Goal: Task Accomplishment & Management: Complete application form

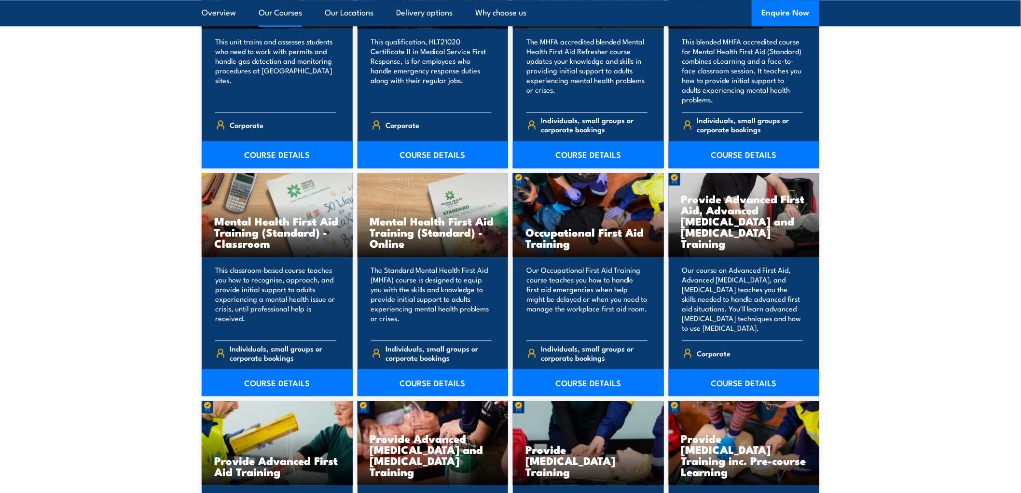
scroll to position [857, 0]
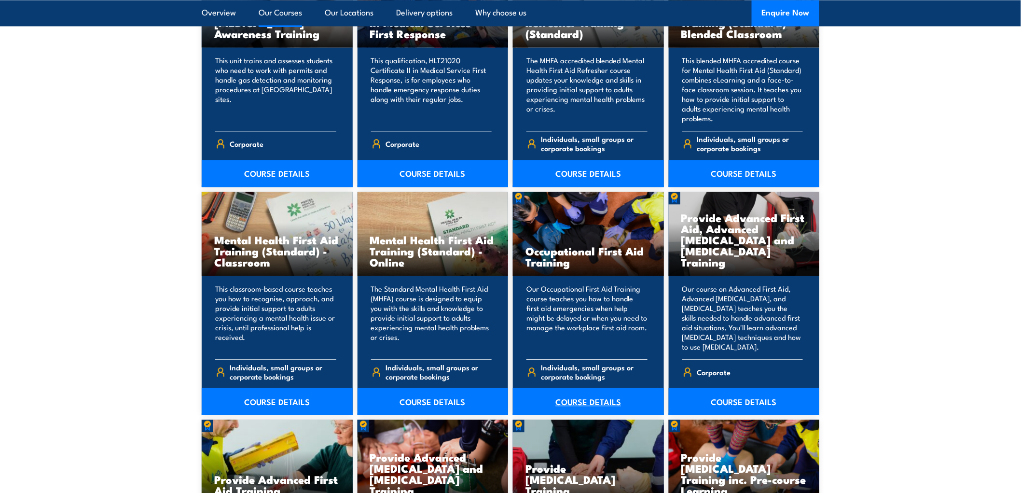
click at [571, 399] on link "COURSE DETAILS" at bounding box center [588, 400] width 151 height 27
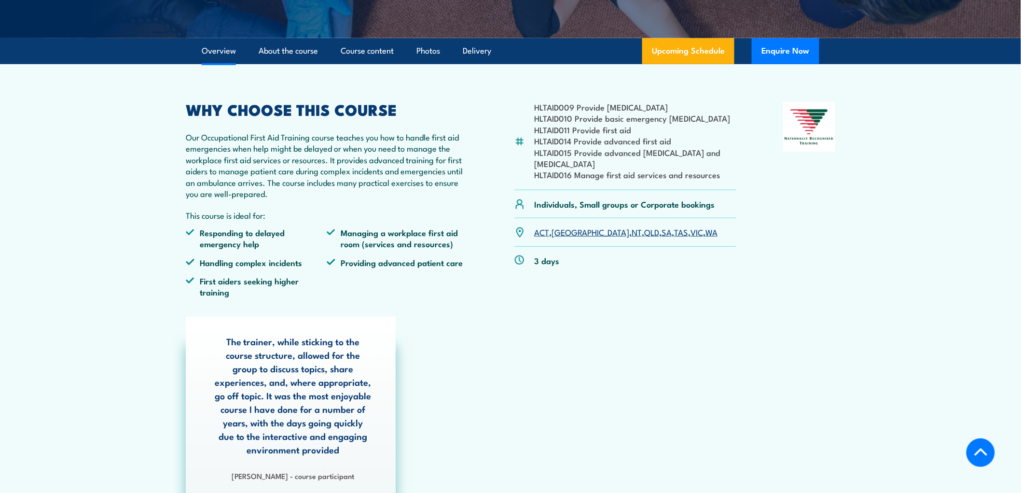
scroll to position [214, 0]
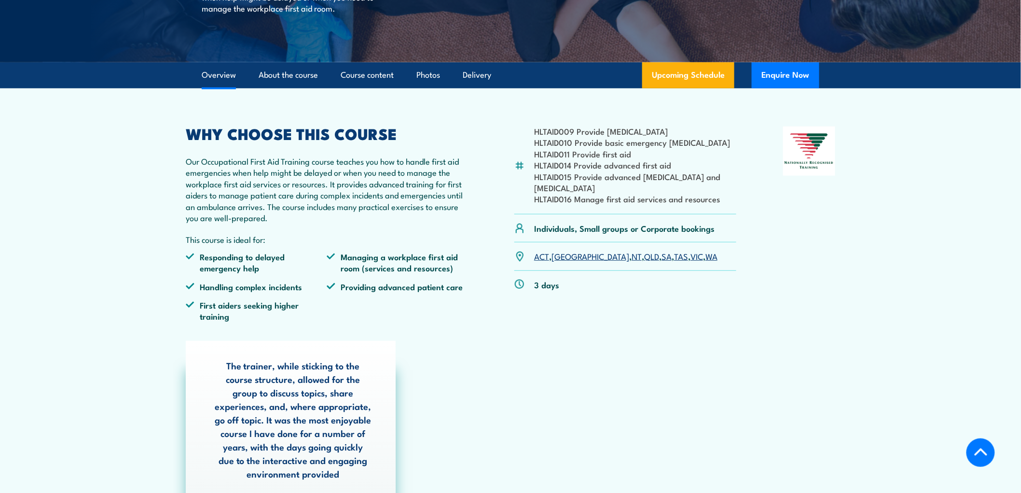
click at [644, 257] on link "QLD" at bounding box center [651, 256] width 15 height 12
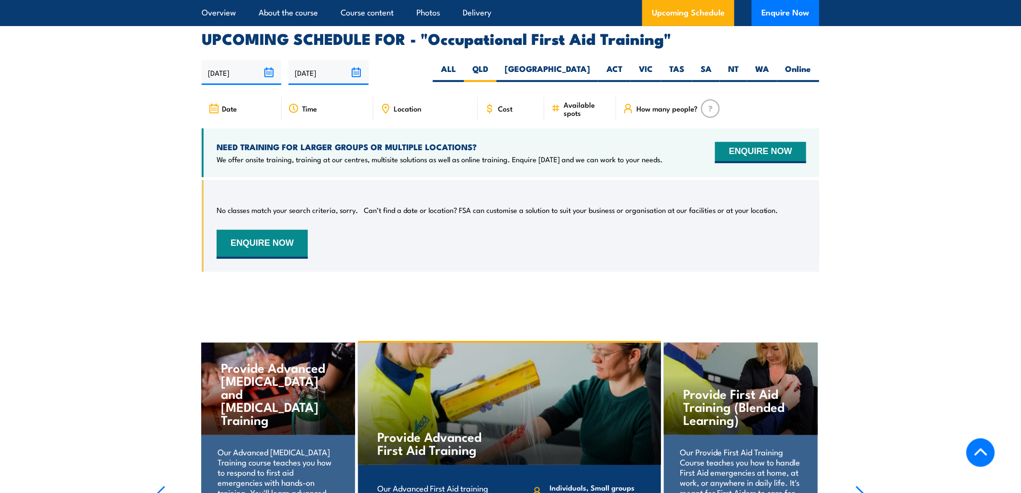
scroll to position [1626, 0]
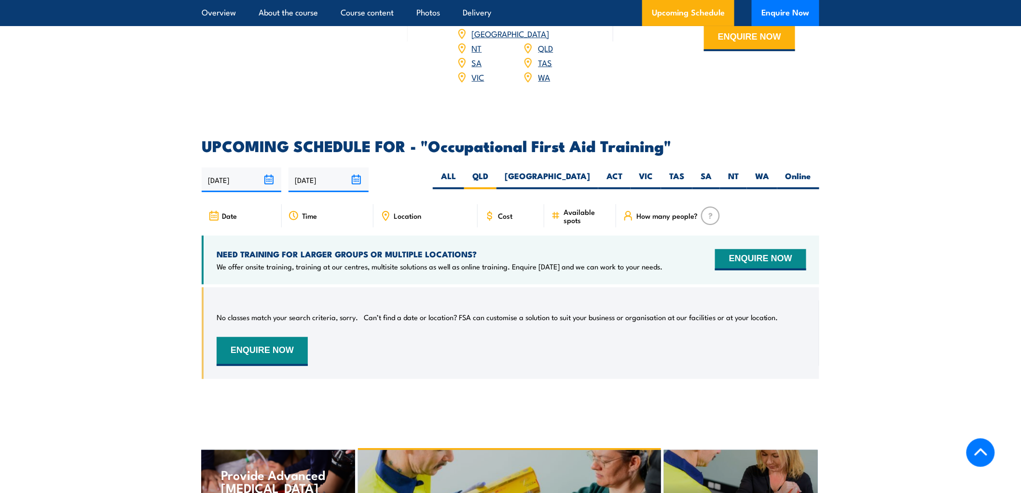
click at [229, 211] on span "Date" at bounding box center [229, 215] width 15 height 8
click at [308, 211] on span "Time" at bounding box center [309, 215] width 15 height 8
click at [401, 211] on span "Location" at bounding box center [407, 215] width 27 height 8
click at [386, 214] on icon at bounding box center [385, 214] width 1 height 1
click at [576, 207] on span "Available spots" at bounding box center [586, 215] width 46 height 16
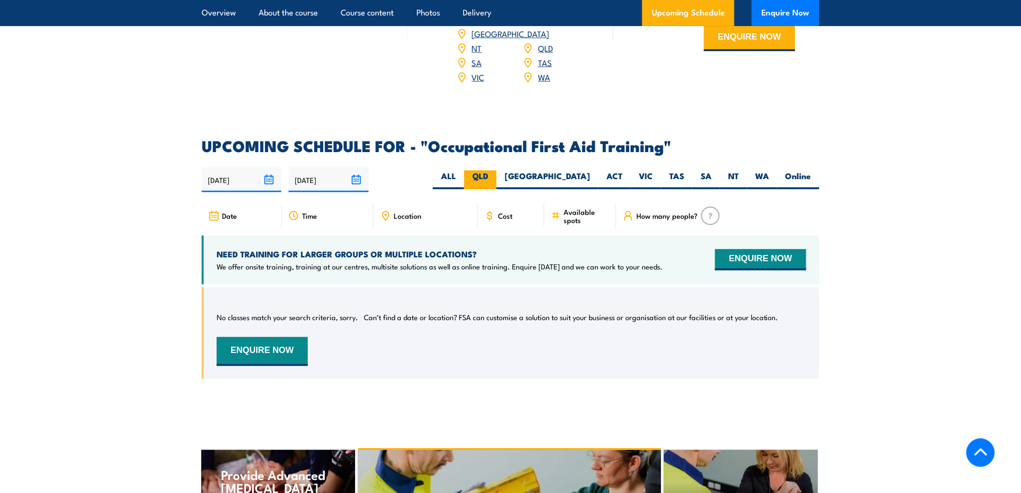
click at [496, 170] on label "QLD" at bounding box center [480, 179] width 32 height 19
click at [494, 170] on input "QLD" at bounding box center [491, 173] width 6 height 6
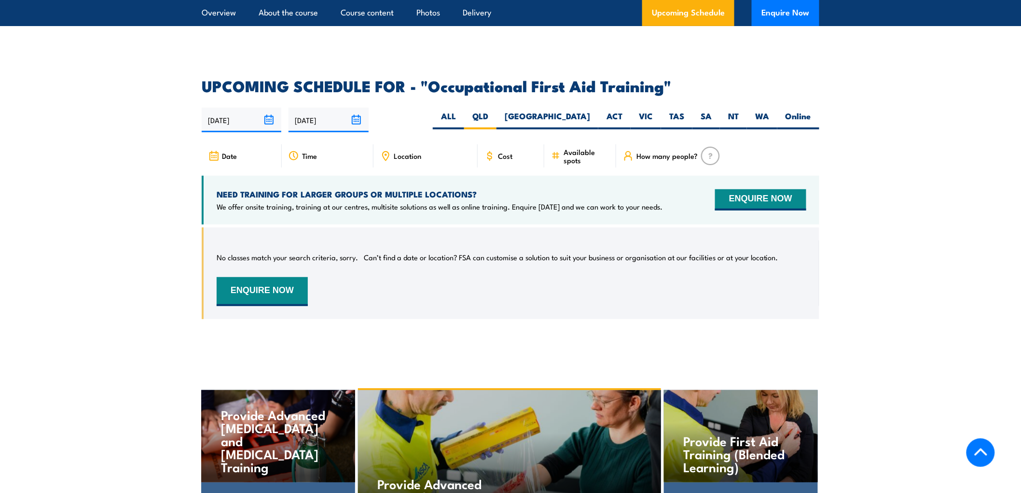
scroll to position [1930, 0]
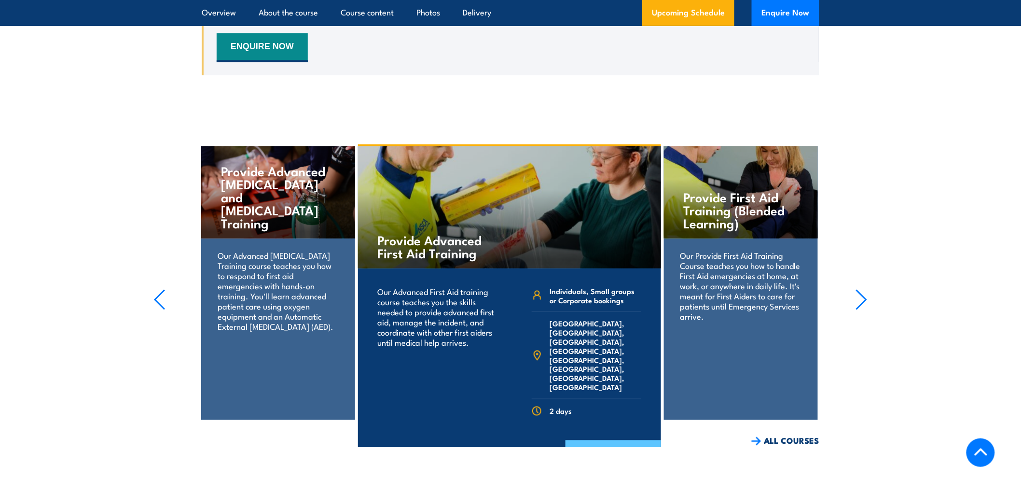
click at [600, 440] on link "COURSE DETAILS" at bounding box center [613, 452] width 96 height 25
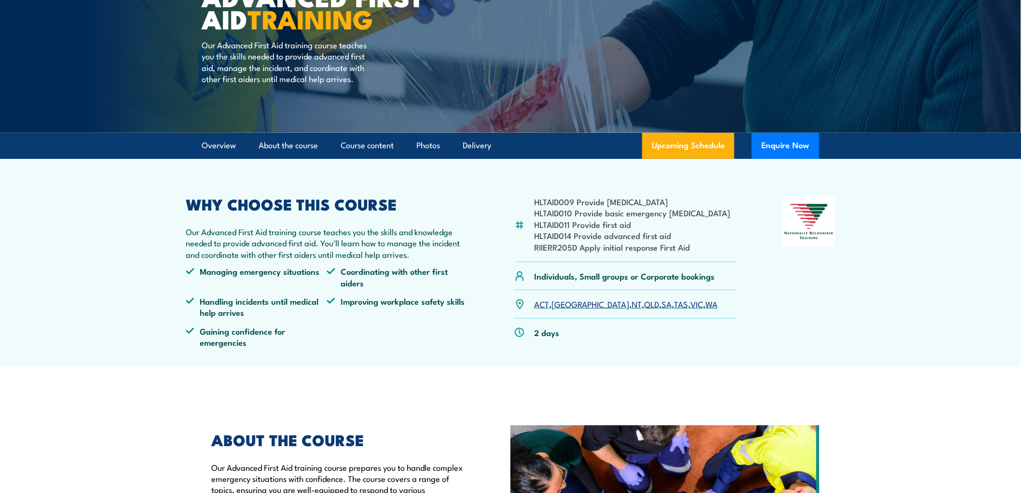
scroll to position [161, 0]
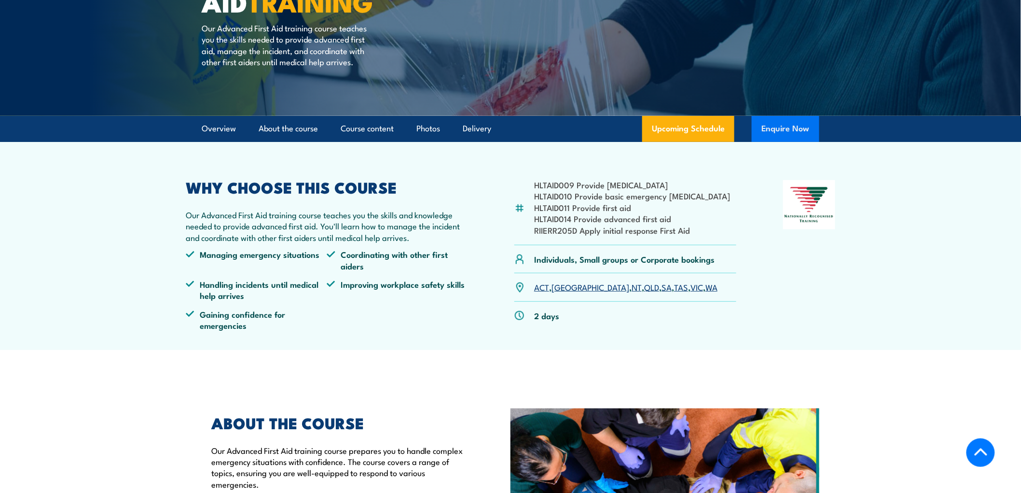
click at [783, 131] on button "Enquire Now" at bounding box center [786, 129] width 68 height 26
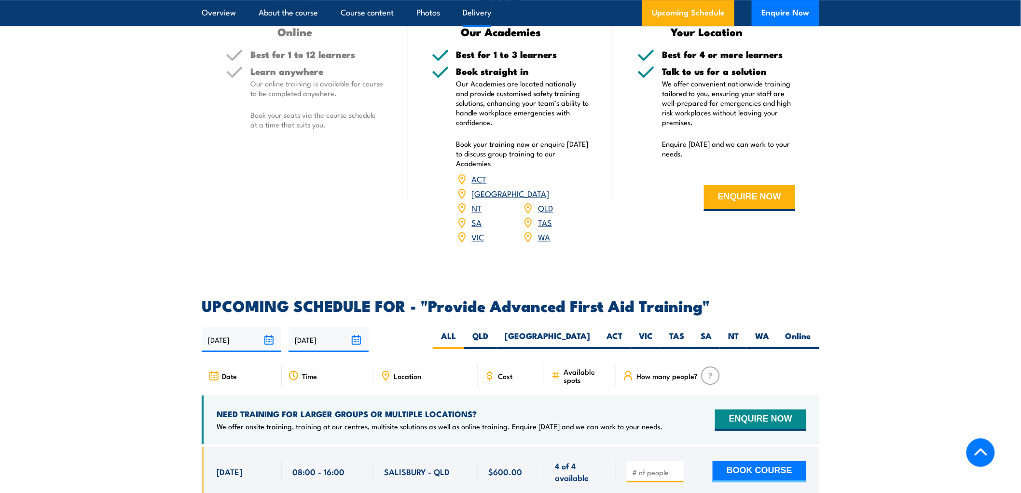
scroll to position [1340, 0]
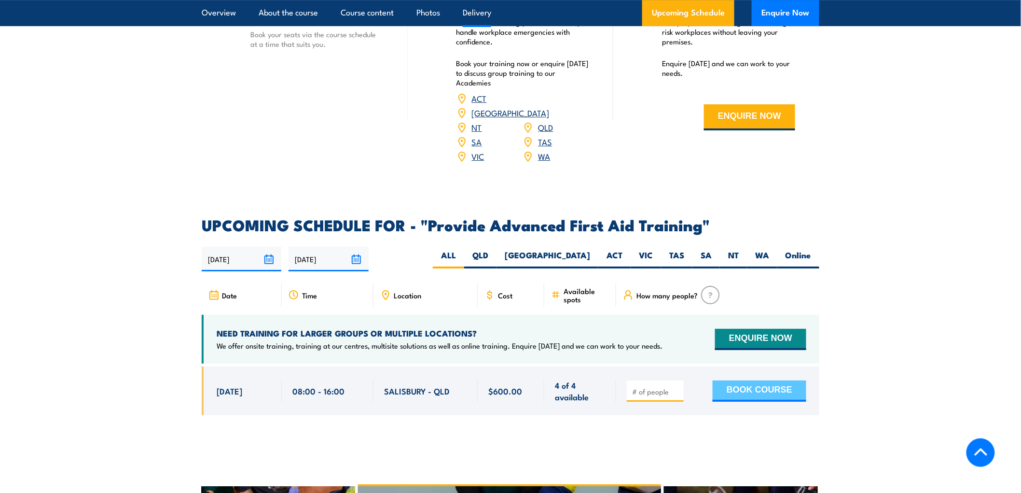
click at [753, 380] on button "BOOK COURSE" at bounding box center [759, 390] width 94 height 21
click at [680, 386] on input "1" at bounding box center [656, 391] width 48 height 10
click at [680, 386] on input "2" at bounding box center [656, 391] width 48 height 10
type input "3"
click at [680, 386] on input "3" at bounding box center [656, 391] width 48 height 10
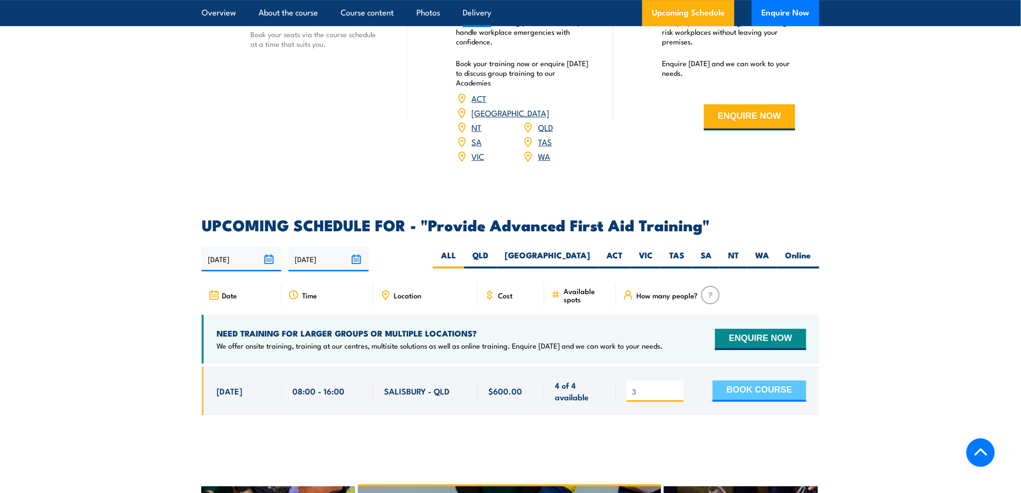
click at [733, 380] on button "BOOK COURSE" at bounding box center [759, 390] width 94 height 21
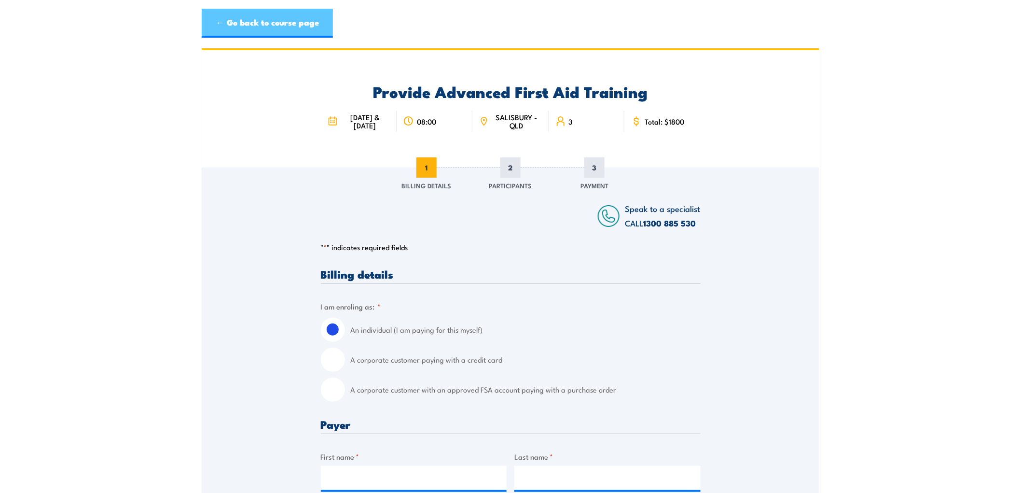
click at [256, 18] on link "← Go back to course page" at bounding box center [267, 23] width 131 height 29
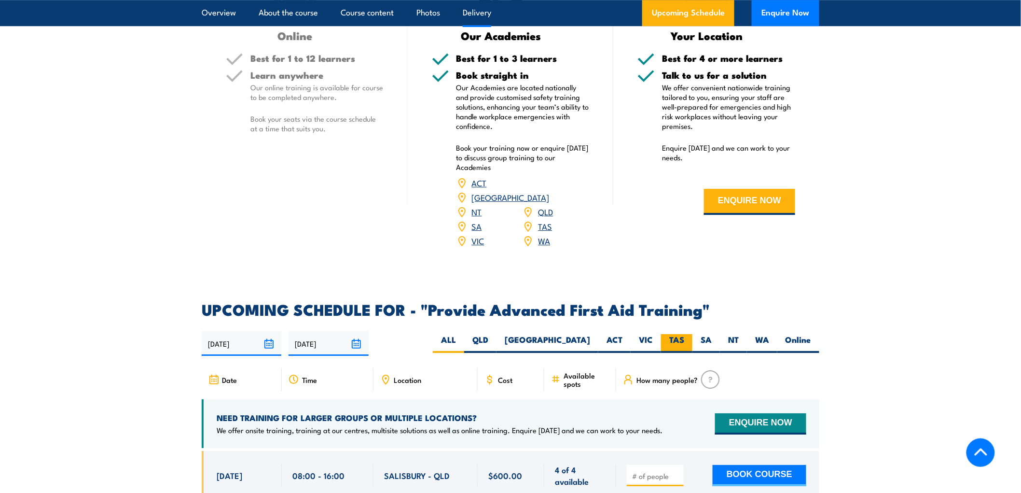
scroll to position [1263, 0]
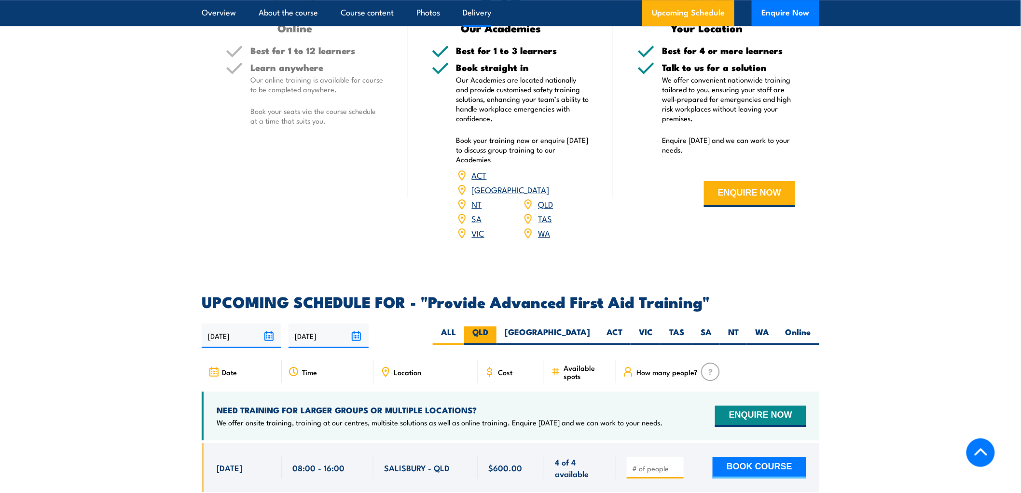
click at [496, 326] on label "QLD" at bounding box center [480, 335] width 32 height 19
click at [494, 326] on input "QLD" at bounding box center [491, 329] width 6 height 6
radio input "true"
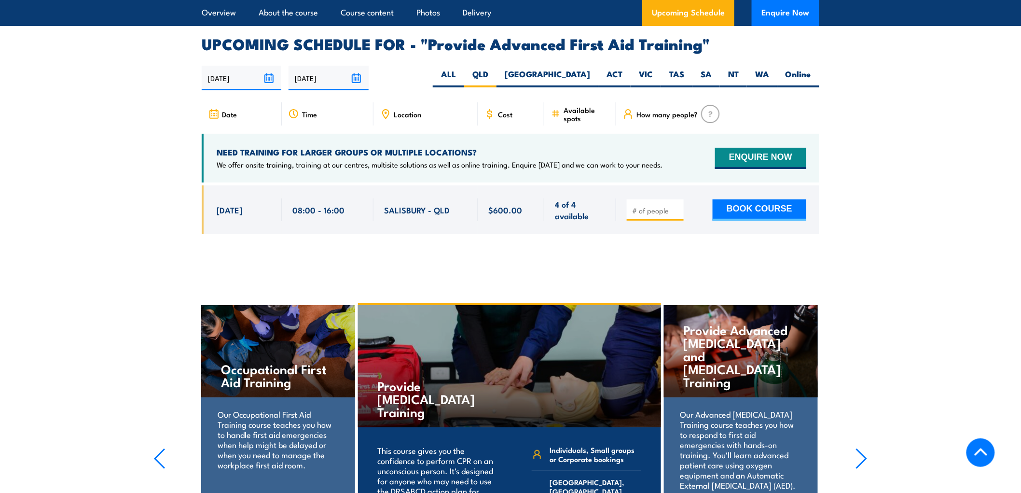
scroll to position [1531, 0]
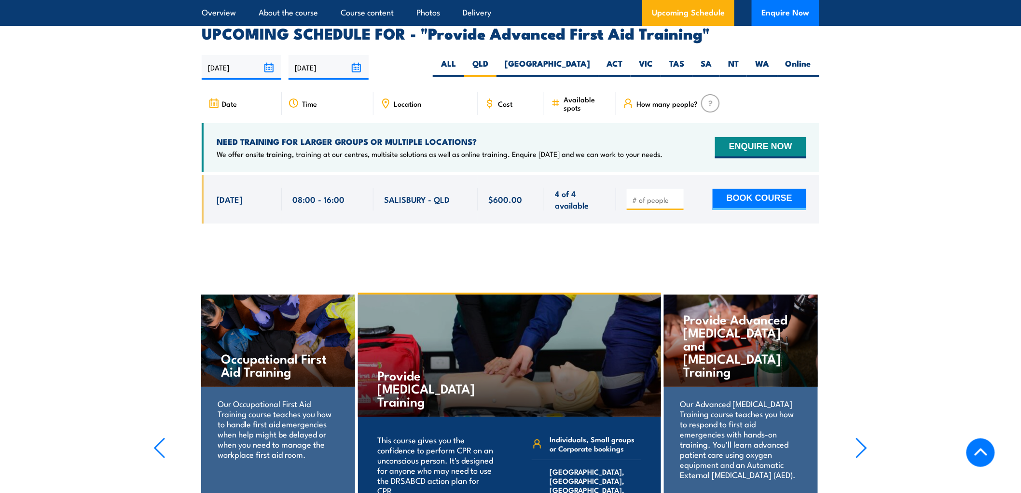
click at [386, 98] on icon at bounding box center [385, 103] width 11 height 11
click at [409, 99] on span "Location" at bounding box center [407, 103] width 27 height 8
click at [425, 92] on div "Location" at bounding box center [425, 103] width 104 height 23
click at [404, 99] on span "Location" at bounding box center [407, 103] width 27 height 8
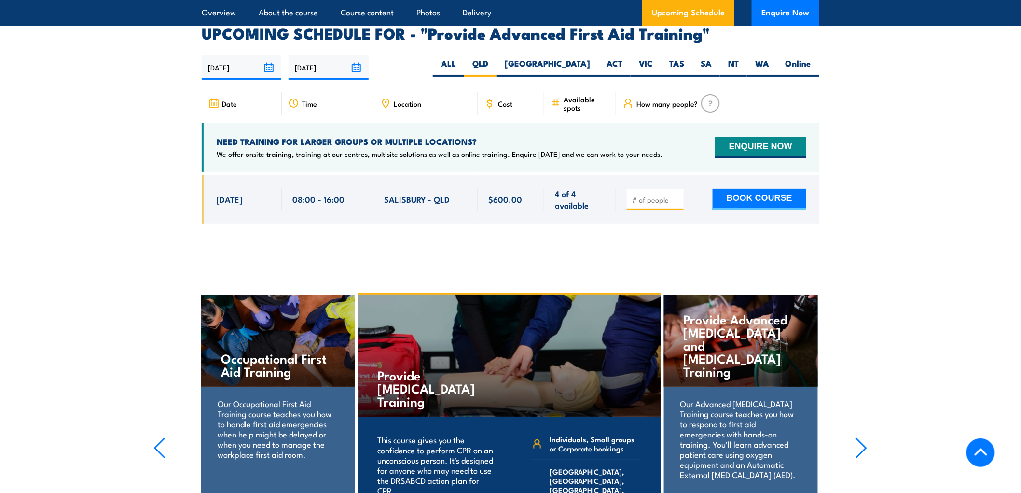
click at [378, 92] on div "Location" at bounding box center [425, 103] width 104 height 23
click at [383, 99] on icon at bounding box center [386, 103] width 6 height 9
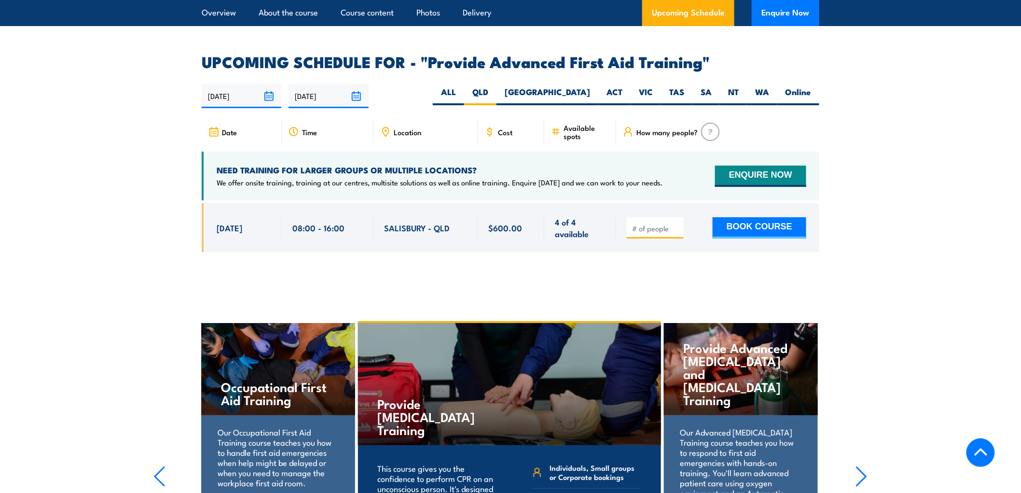
scroll to position [1478, 0]
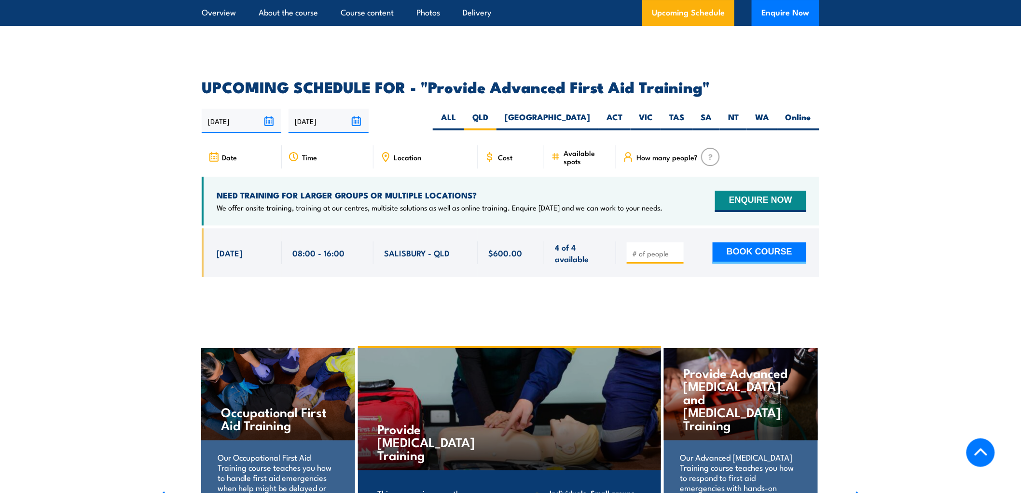
click at [269, 109] on input "[DATE]" at bounding box center [242, 121] width 80 height 25
click at [451, 109] on div "26/08/2025 22/02/2026" at bounding box center [510, 121] width 617 height 25
click at [746, 242] on button "BOOK COURSE" at bounding box center [759, 252] width 94 height 21
type input "1"
click at [677, 248] on input "1" at bounding box center [656, 253] width 48 height 10
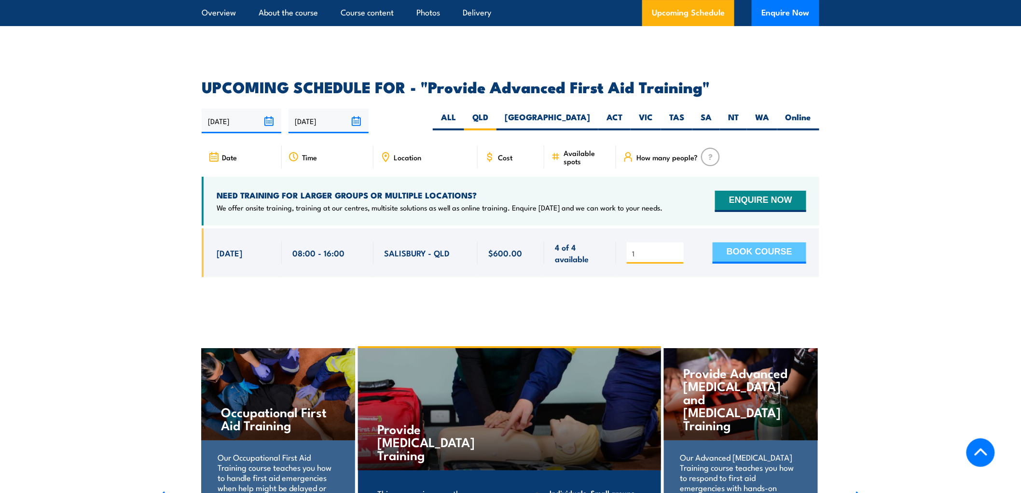
click at [756, 242] on button "BOOK COURSE" at bounding box center [759, 252] width 94 height 21
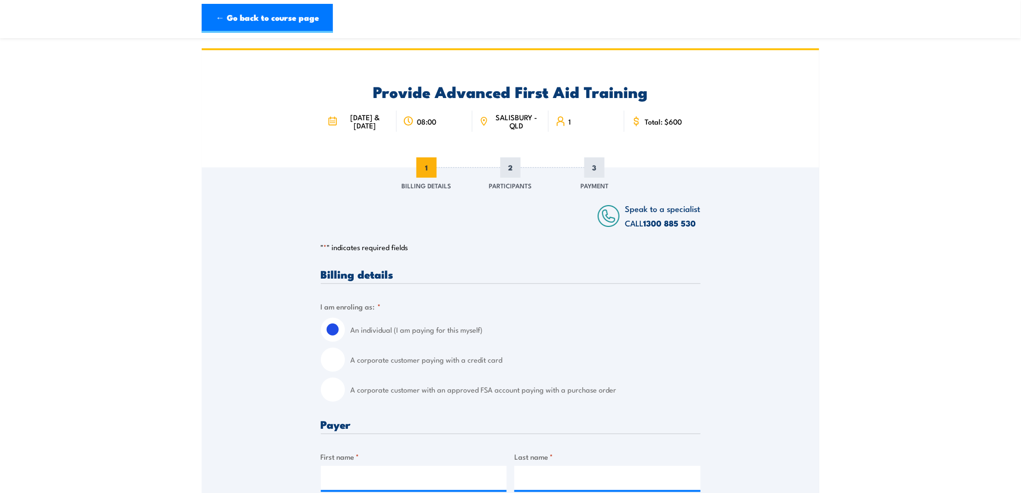
scroll to position [54, 0]
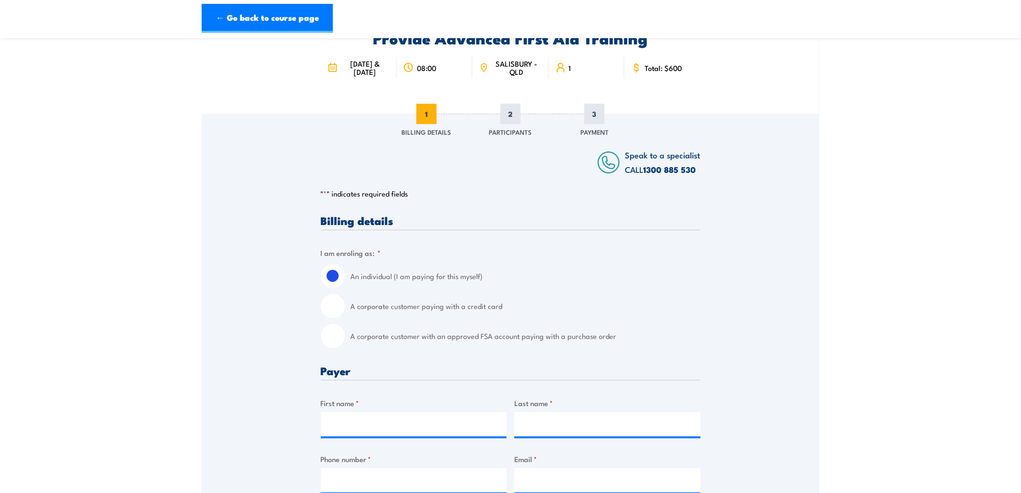
click at [334, 309] on input "A corporate customer paying with a credit card" at bounding box center [333, 306] width 24 height 24
radio input "true"
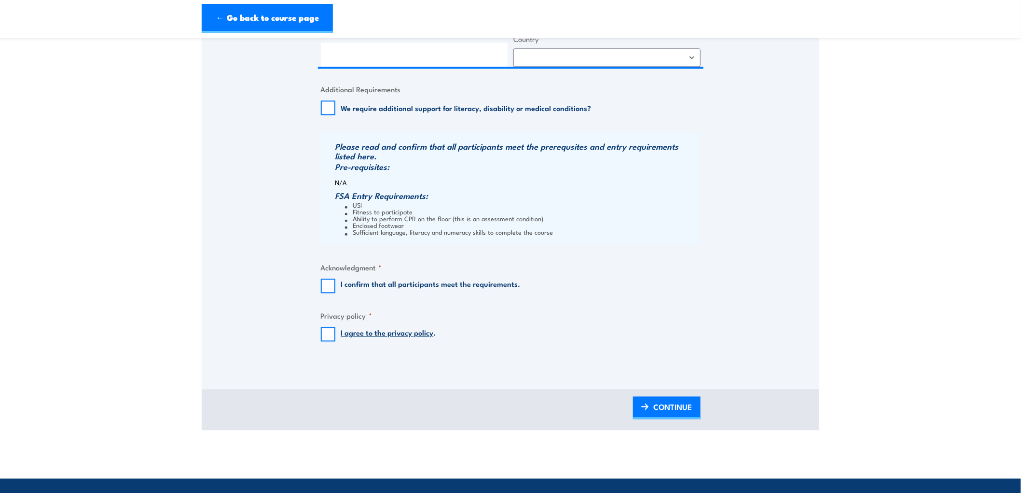
scroll to position [857, 0]
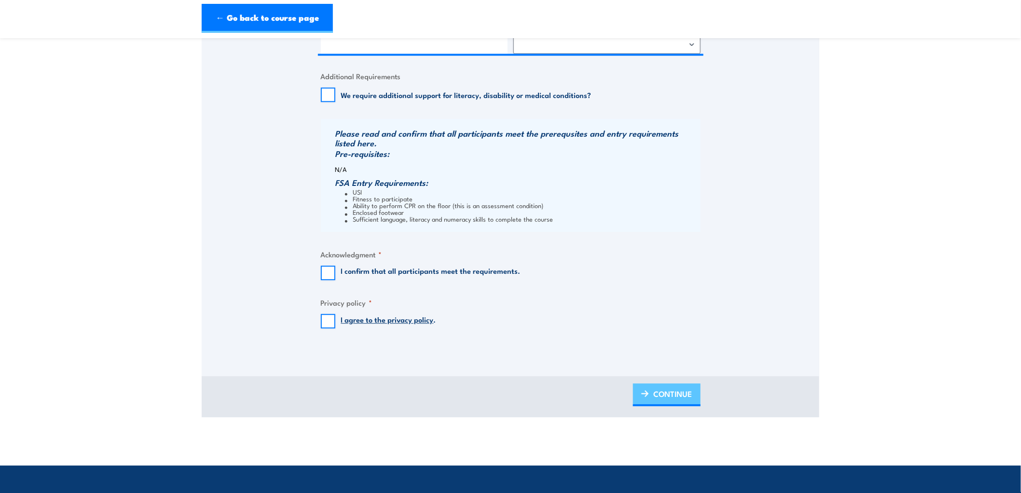
click at [683, 399] on span "CONTINUE" at bounding box center [673, 394] width 39 height 26
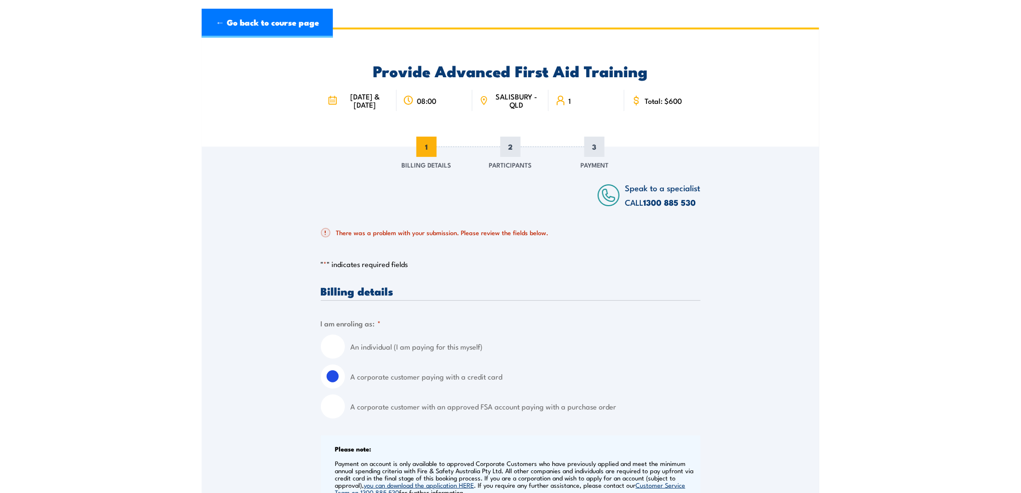
scroll to position [6, 0]
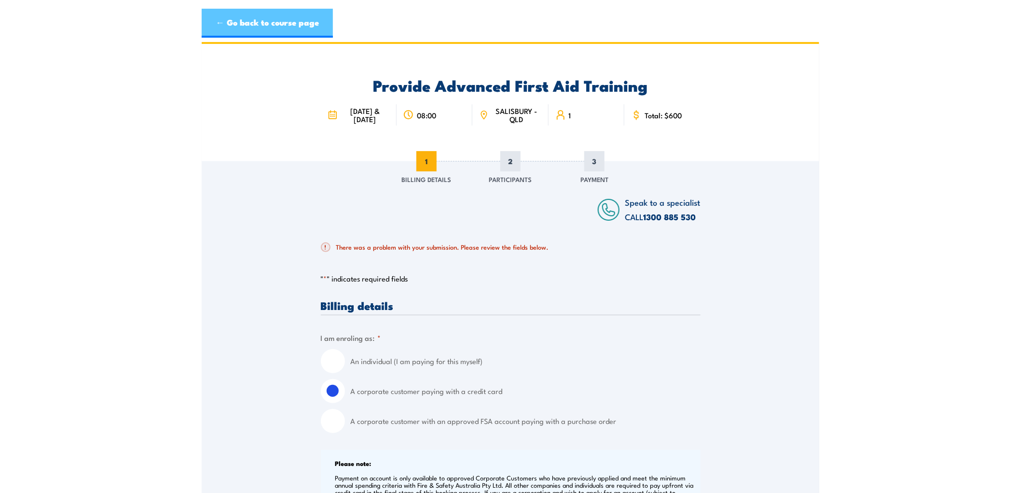
click at [266, 20] on link "← Go back to course page" at bounding box center [267, 23] width 131 height 29
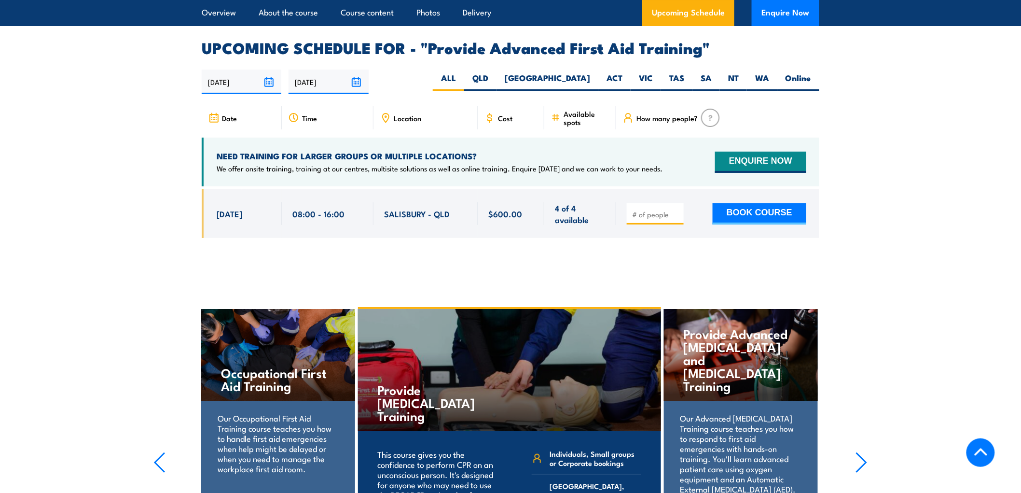
scroll to position [1531, 0]
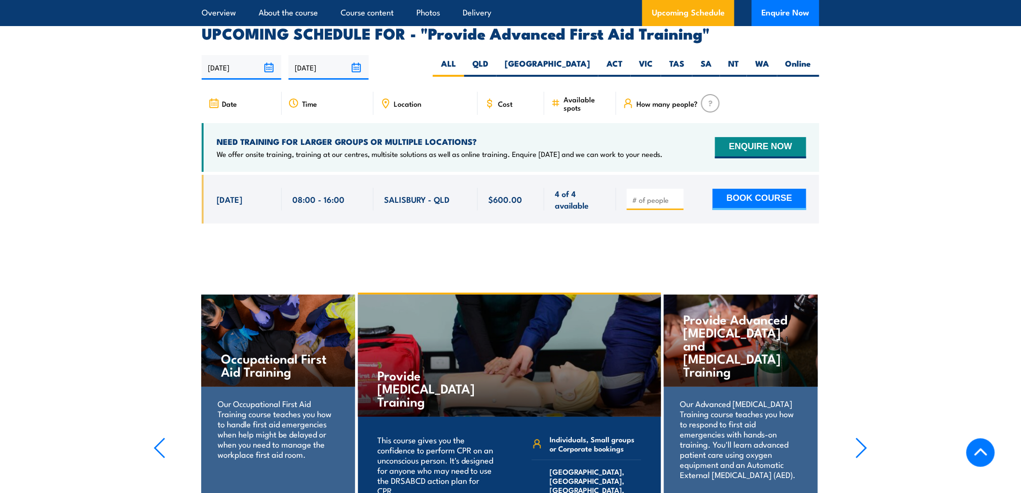
click at [415, 193] on span "SALISBURY - QLD" at bounding box center [417, 198] width 66 height 11
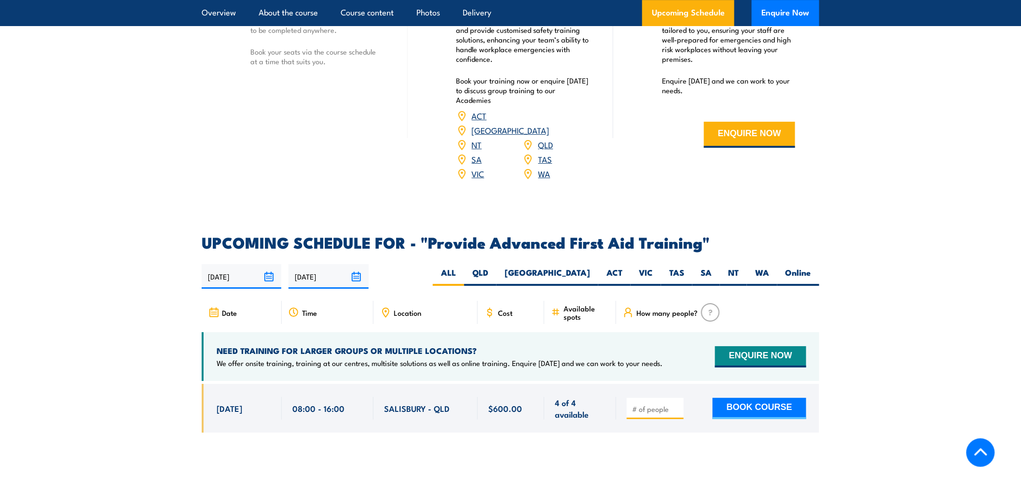
scroll to position [1317, 0]
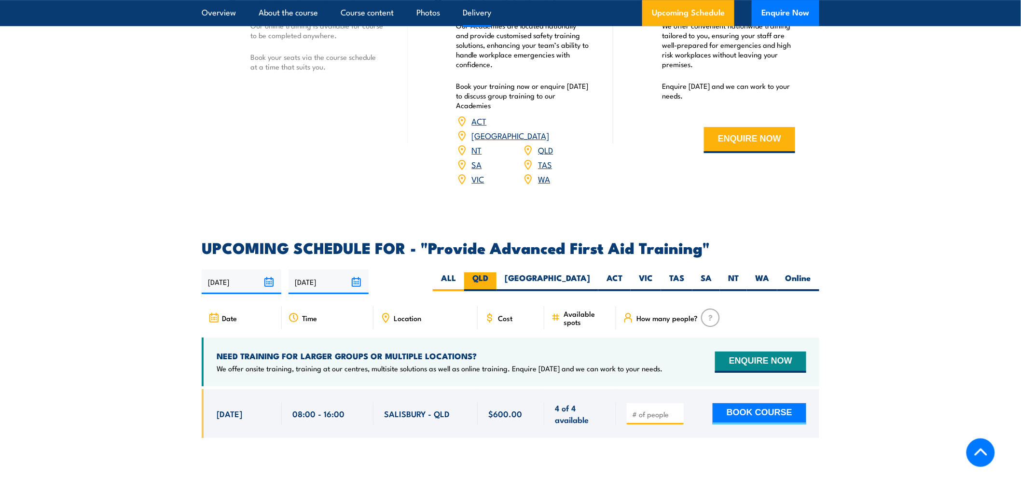
click at [496, 272] on label "QLD" at bounding box center [480, 281] width 32 height 19
click at [494, 272] on input "QLD" at bounding box center [491, 275] width 6 height 6
radio input "true"
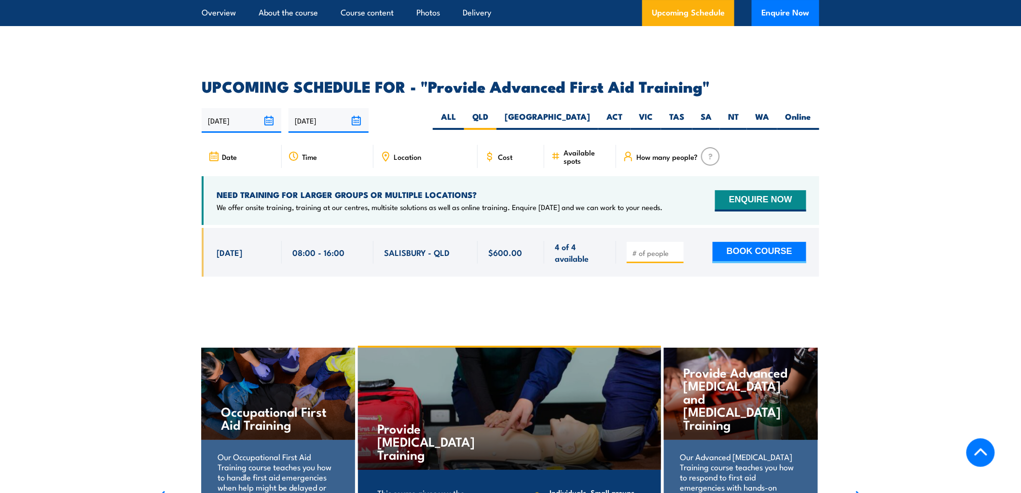
scroll to position [1478, 0]
drag, startPoint x: 433, startPoint y: 227, endPoint x: 382, endPoint y: 227, distance: 50.6
click at [382, 228] on div "SALISBURY - QLD" at bounding box center [425, 252] width 104 height 49
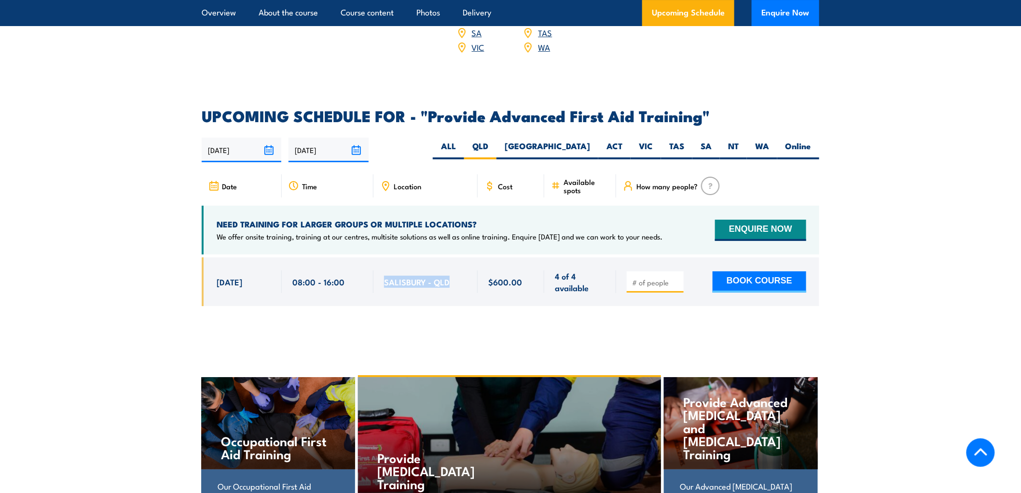
scroll to position [1424, 0]
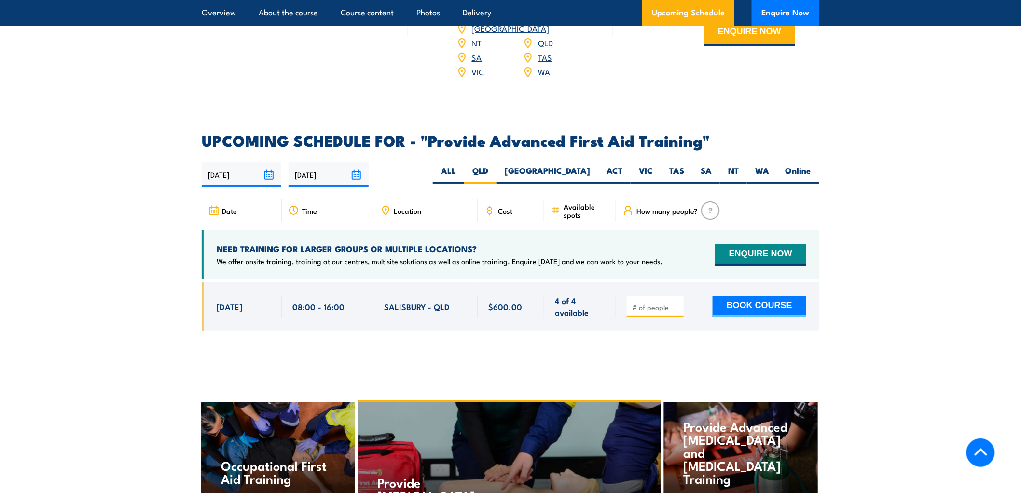
click at [389, 205] on icon at bounding box center [385, 210] width 11 height 11
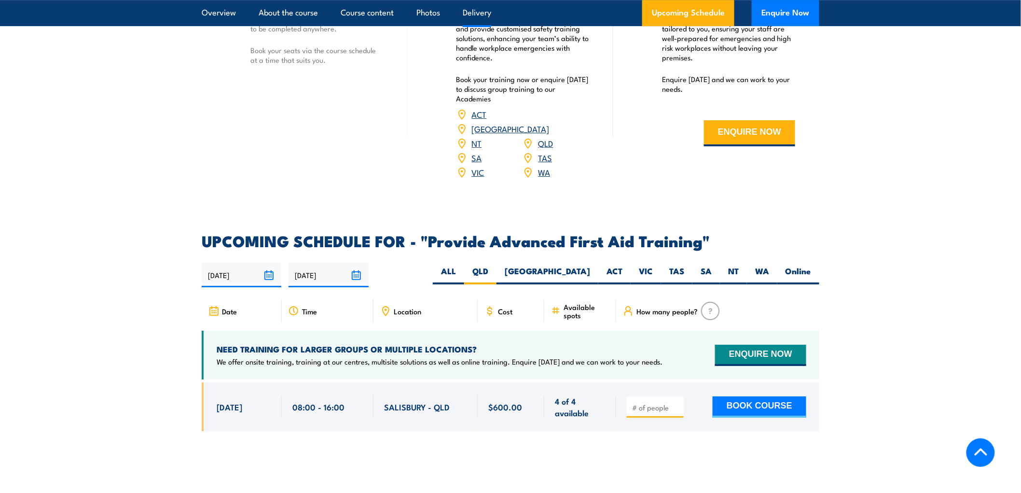
scroll to position [1317, 0]
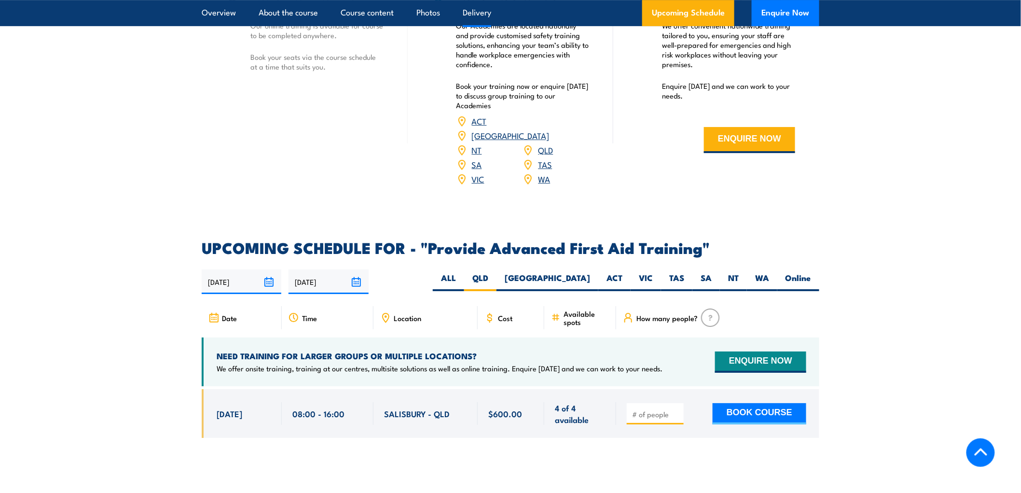
click at [547, 144] on link "QLD" at bounding box center [545, 150] width 15 height 12
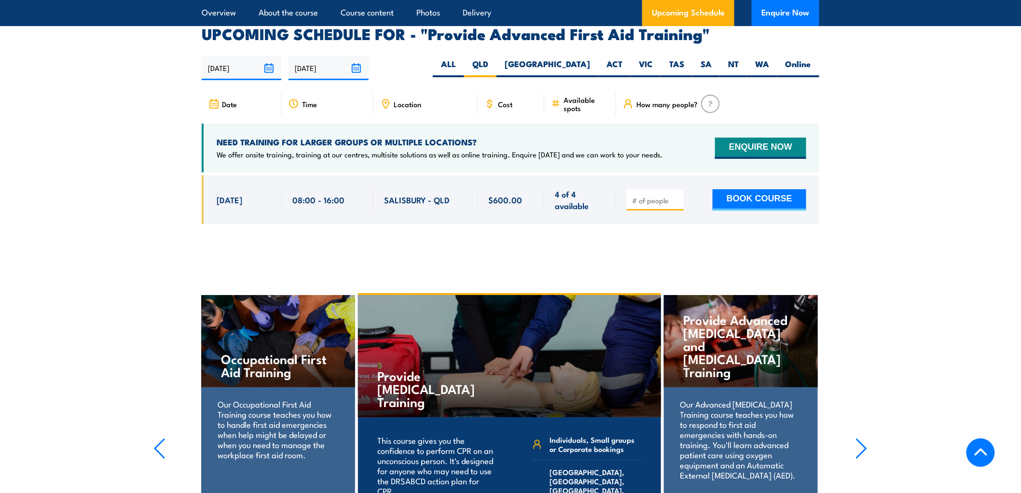
scroll to position [1531, 0]
click at [575, 95] on span "Available spots" at bounding box center [586, 103] width 46 height 16
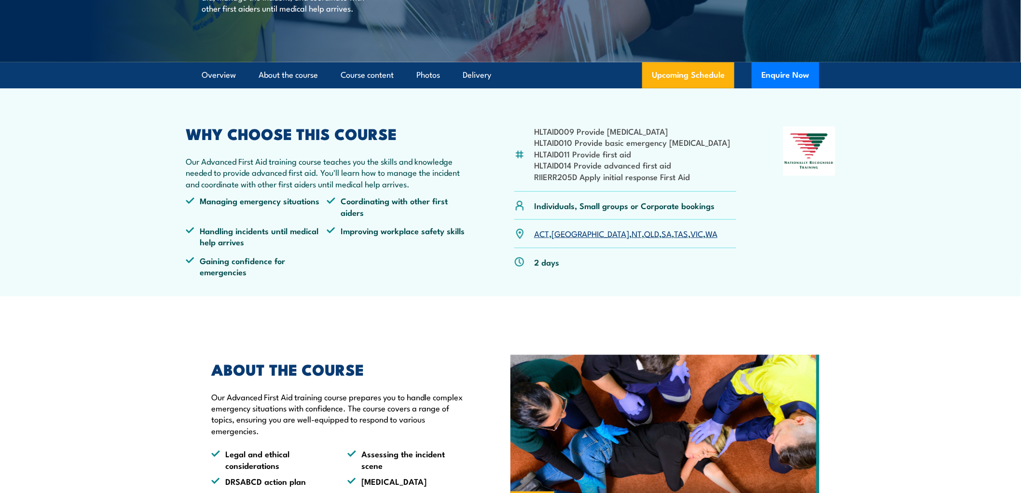
scroll to position [0, 0]
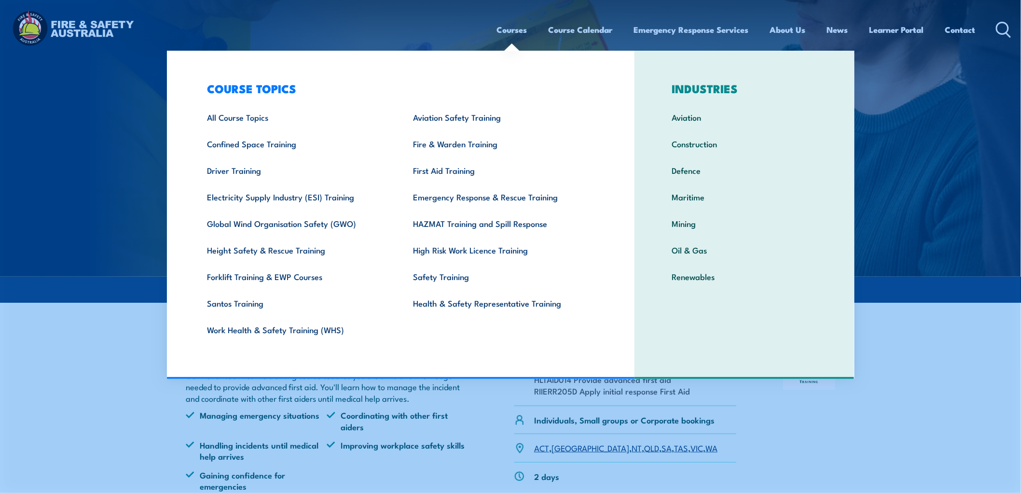
click at [514, 29] on link "Courses" at bounding box center [512, 30] width 30 height 26
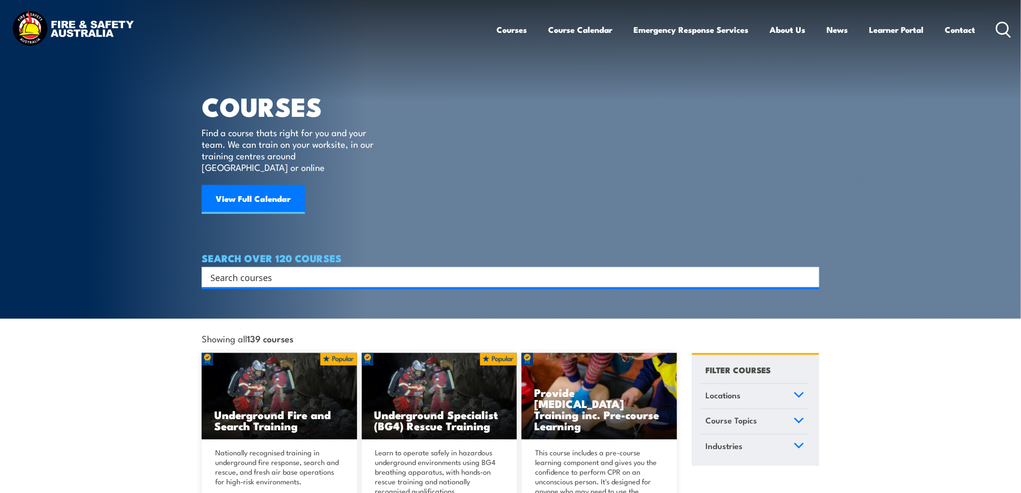
click at [269, 271] on input "Search input" at bounding box center [504, 277] width 588 height 14
type input "firstaid"
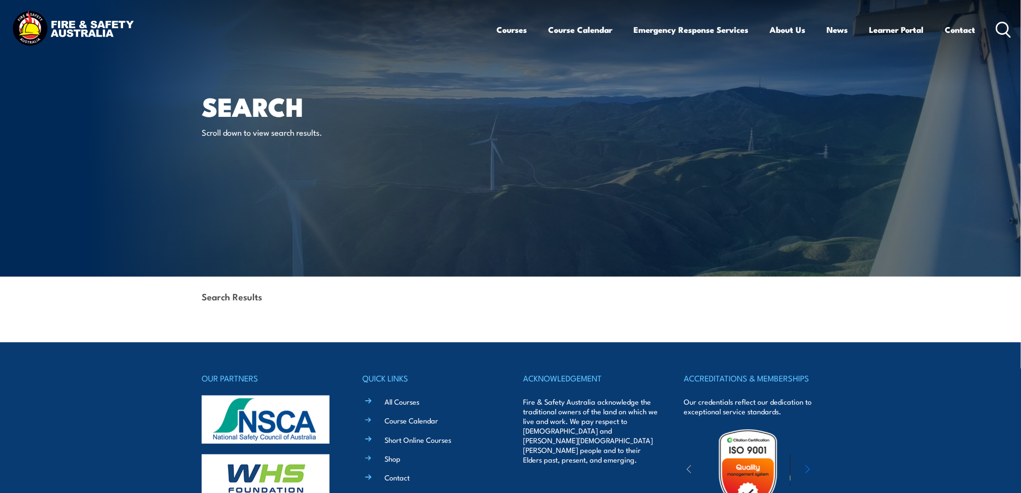
click at [1004, 20] on div "Courses Course Calendar Emergency Response Services Services Overview Emergency…" at bounding box center [754, 29] width 515 height 41
click at [1004, 26] on icon at bounding box center [1003, 30] width 15 height 16
click at [293, 299] on div "Search Results" at bounding box center [510, 296] width 617 height 41
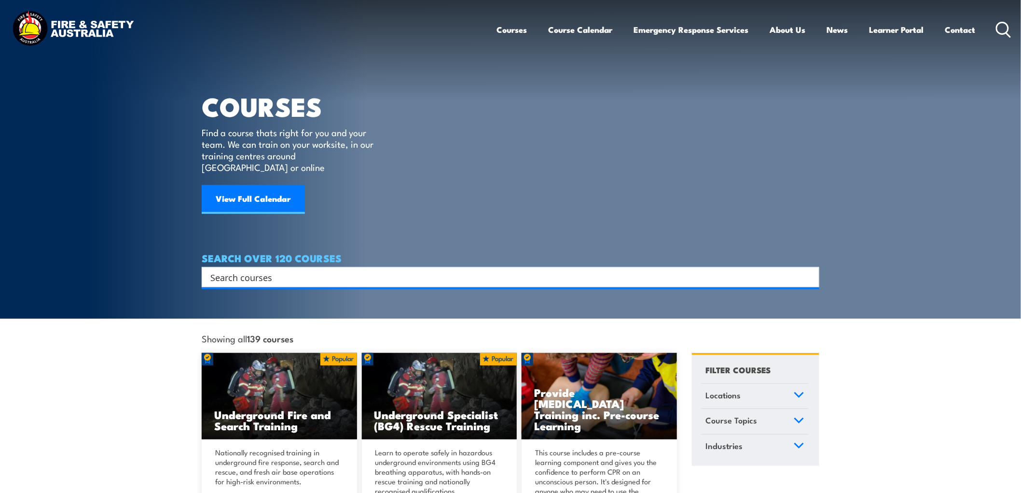
click at [245, 270] on input "Search input" at bounding box center [504, 277] width 588 height 14
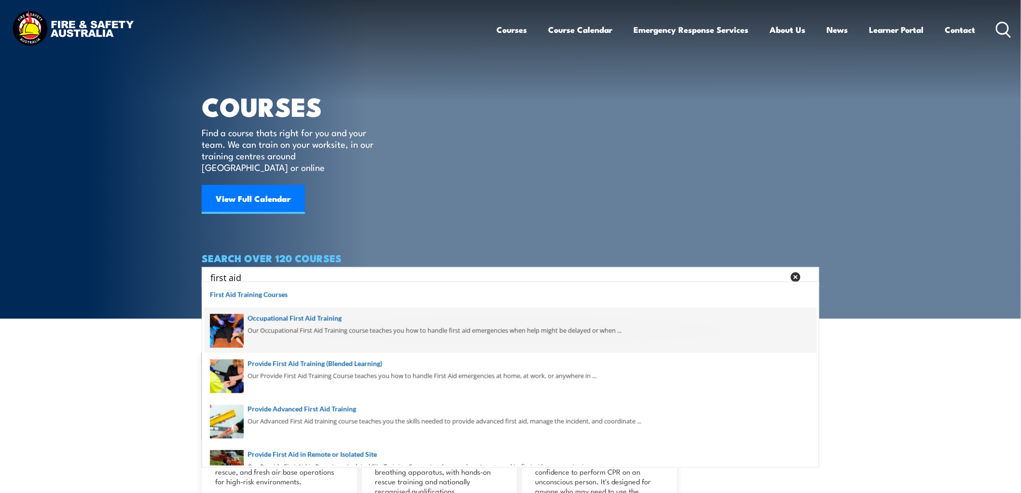
type input "first aid"
click at [229, 327] on span at bounding box center [511, 329] width 612 height 45
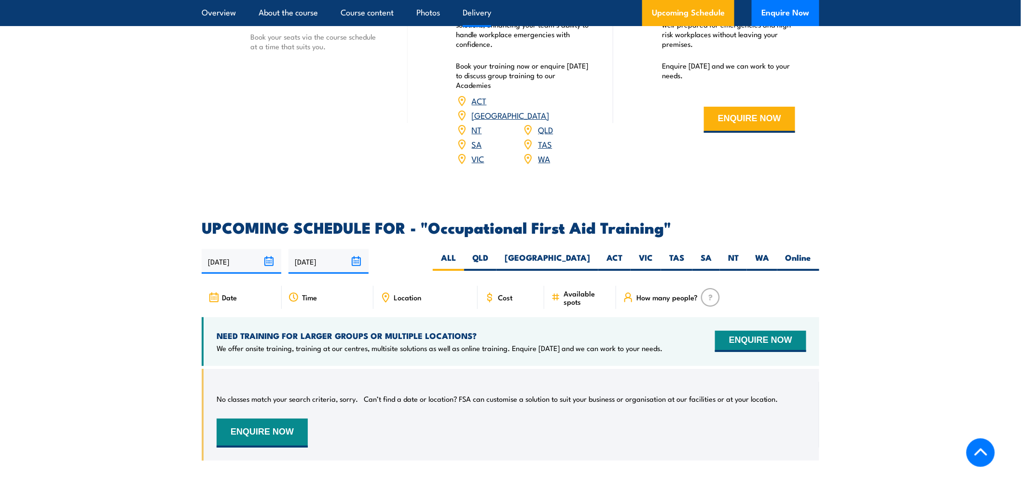
scroll to position [1554, 0]
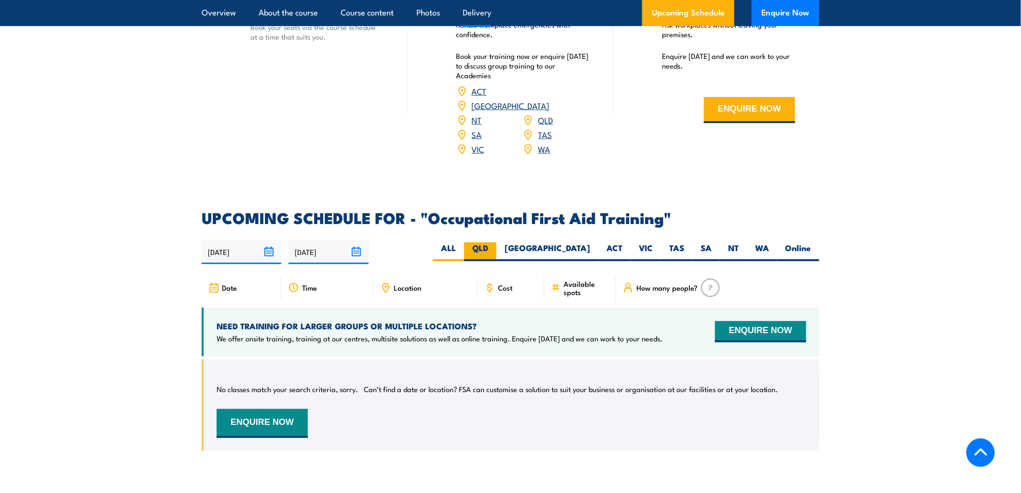
click at [496, 242] on label "QLD" at bounding box center [480, 251] width 32 height 19
click at [494, 242] on input "QLD" at bounding box center [491, 245] width 6 height 6
radio input "true"
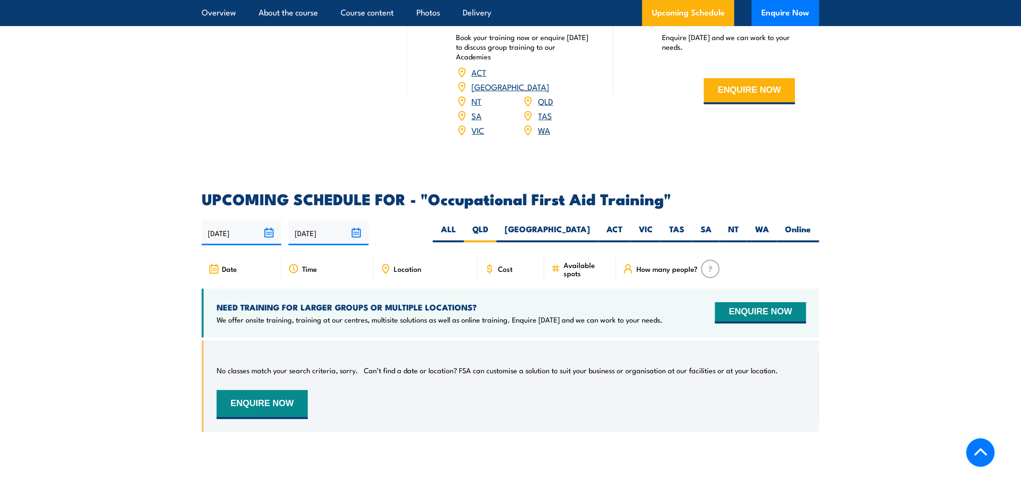
scroll to position [1573, 0]
click at [496, 224] on label "QLD" at bounding box center [480, 233] width 32 height 19
click at [494, 224] on input "QLD" at bounding box center [491, 227] width 6 height 6
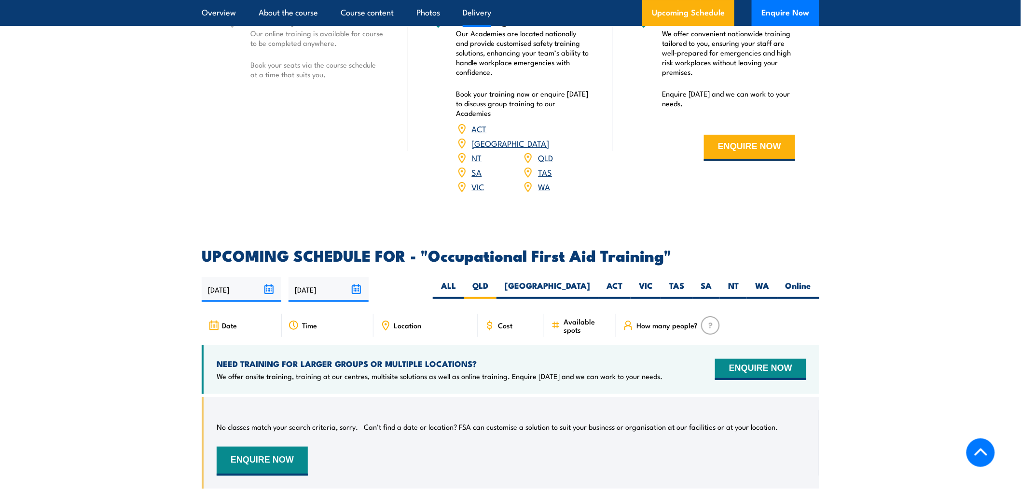
scroll to position [1519, 0]
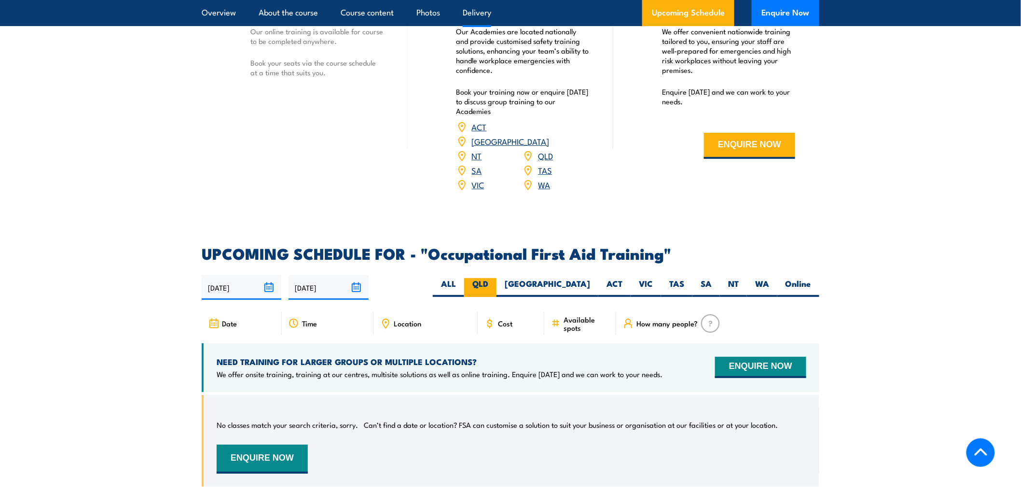
click at [496, 278] on label "QLD" at bounding box center [480, 287] width 32 height 19
click at [494, 278] on input "QLD" at bounding box center [491, 281] width 6 height 6
click at [753, 356] on button "ENQUIRE NOW" at bounding box center [760, 366] width 91 height 21
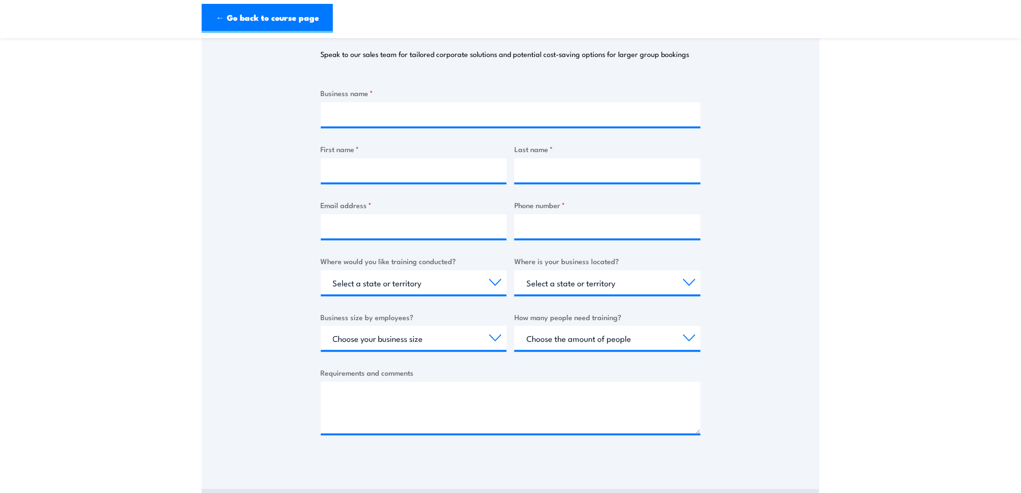
scroll to position [161, 0]
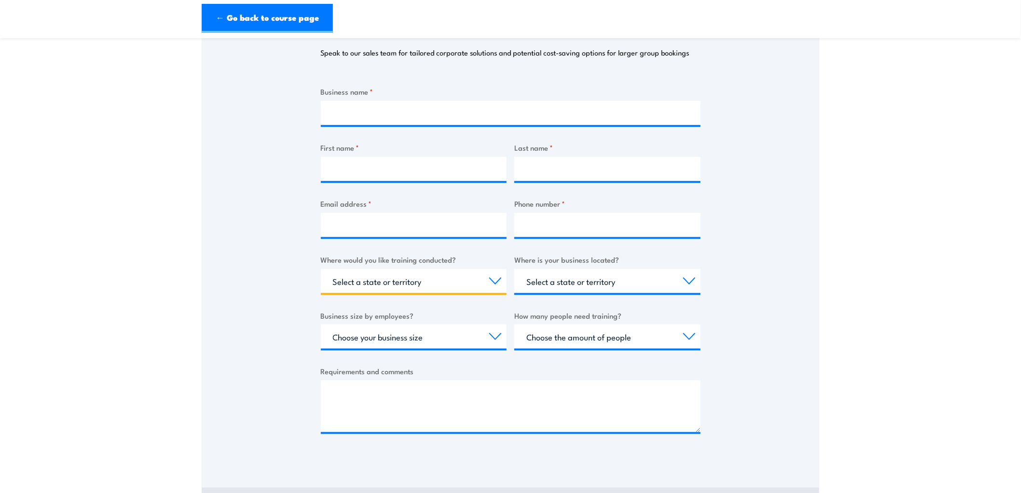
click at [493, 282] on select "Select a state or territory Nationally - multiple locations [GEOGRAPHIC_DATA] […" at bounding box center [414, 281] width 186 height 24
select select "QLD"
click at [321, 269] on select "Select a state or territory Nationally - multiple locations [GEOGRAPHIC_DATA] […" at bounding box center [414, 281] width 186 height 24
click at [677, 276] on select "Select a state or territory [GEOGRAPHIC_DATA] [GEOGRAPHIC_DATA] [GEOGRAPHIC_DAT…" at bounding box center [607, 281] width 186 height 24
select select "QLD"
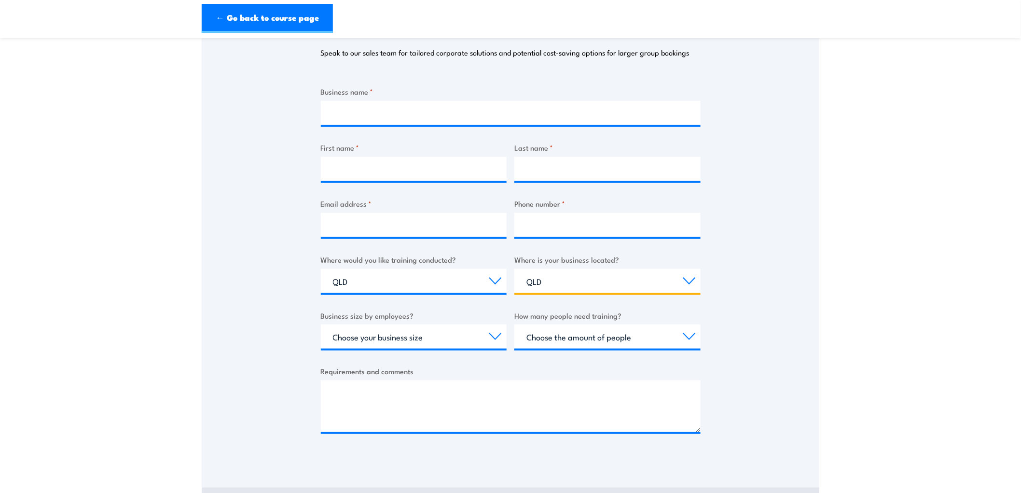
click at [514, 269] on select "Select a state or territory [GEOGRAPHIC_DATA] [GEOGRAPHIC_DATA] [GEOGRAPHIC_DAT…" at bounding box center [607, 281] width 186 height 24
click at [499, 338] on select "Choose your business size 1 to 19 20 to 199 200+" at bounding box center [414, 336] width 186 height 24
select select "20 to 199"
click at [321, 324] on select "Choose your business size 1 to 19 20 to 199 200+" at bounding box center [414, 336] width 186 height 24
click at [683, 337] on select "Choose the amount of people 1 to 4 5 to 19 20+" at bounding box center [607, 336] width 186 height 24
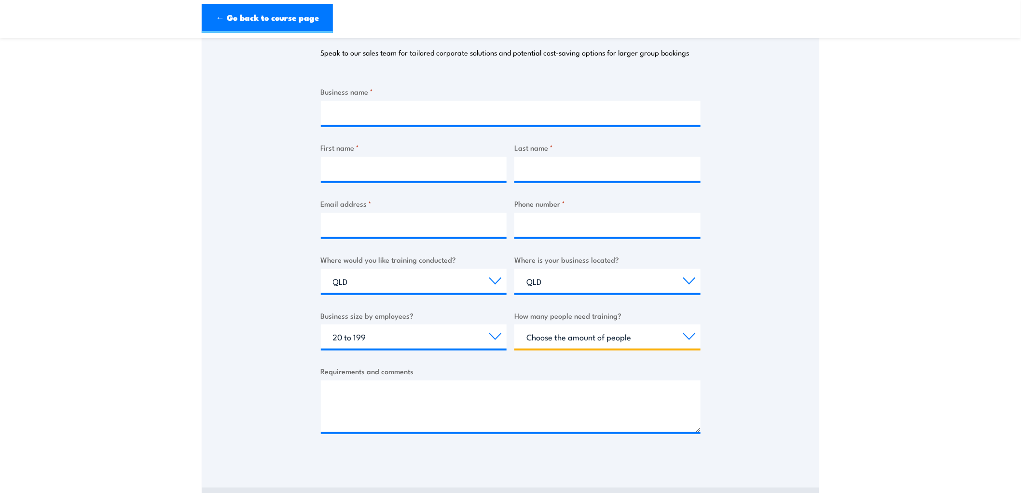
select select "1 to 4"
click at [514, 324] on select "Choose the amount of people 1 to 4 5 to 19 20+" at bounding box center [607, 336] width 186 height 24
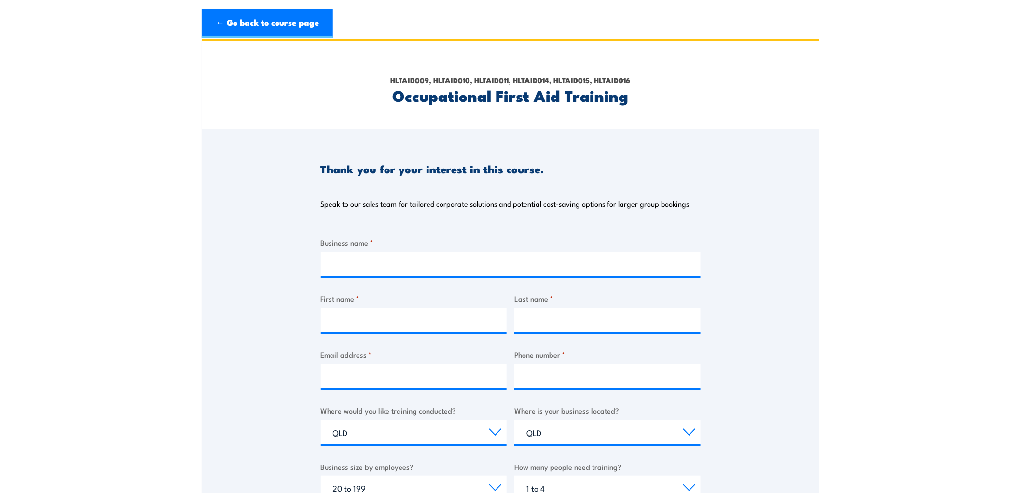
scroll to position [0, 0]
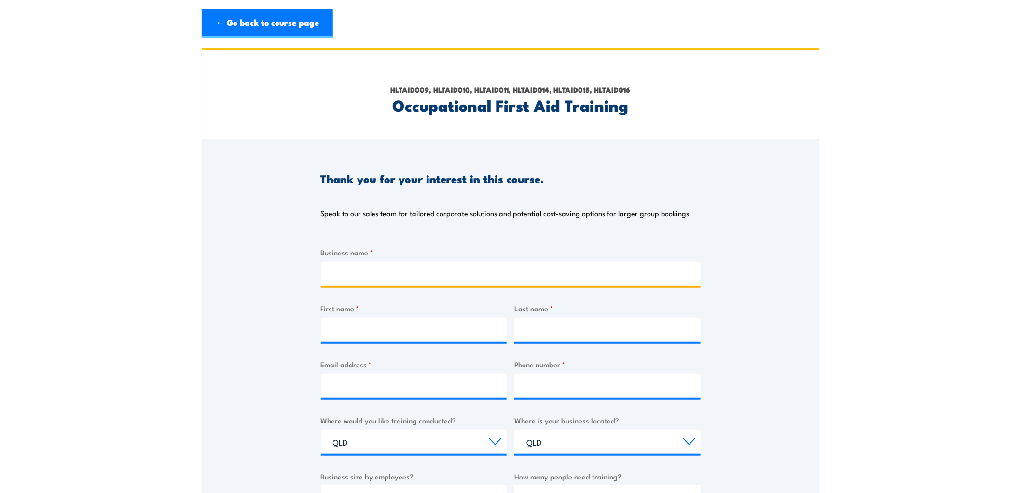
click at [401, 275] on input "Business name *" at bounding box center [511, 273] width 380 height 24
type input "L"
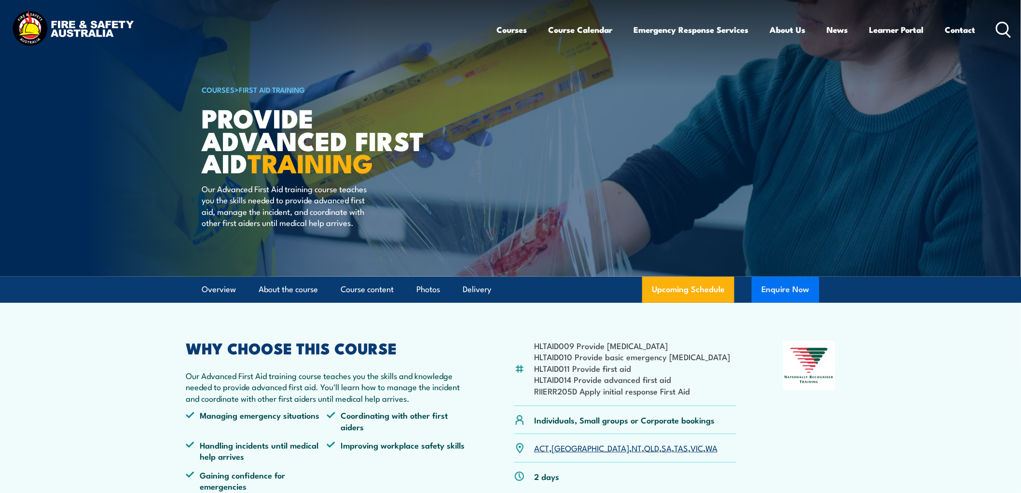
click at [790, 293] on button "Enquire Now" at bounding box center [786, 289] width 68 height 26
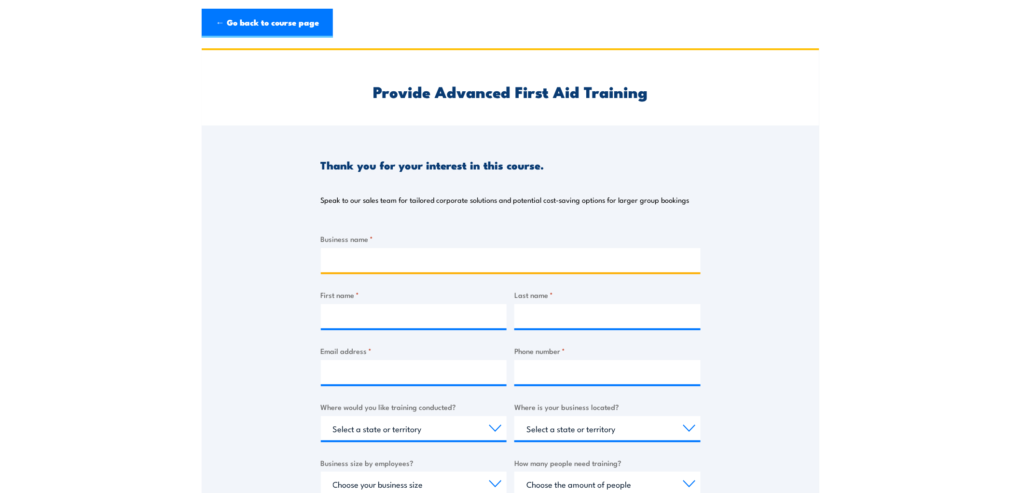
click at [379, 253] on input "Business name *" at bounding box center [511, 260] width 380 height 24
type input "[PERSON_NAME] Accommodation Village [GEOGRAPHIC_DATA]"
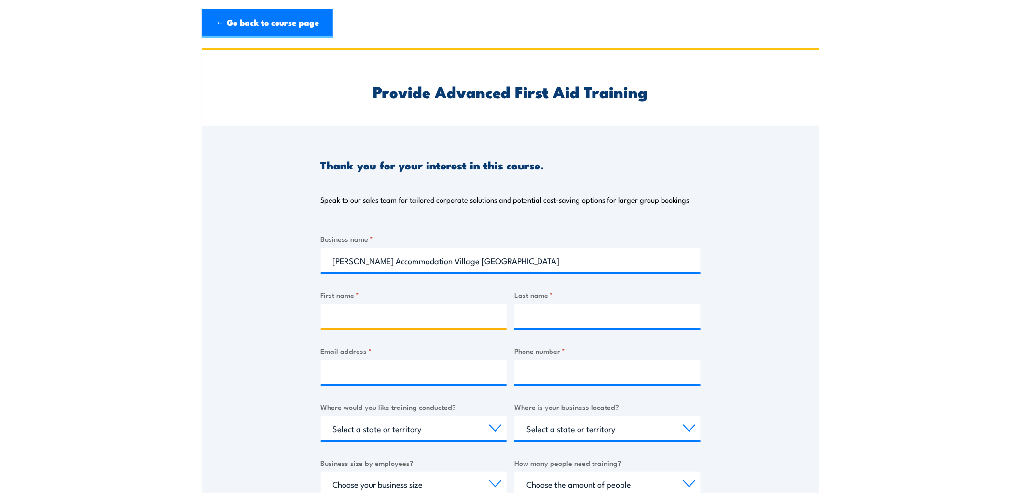
click at [399, 316] on input "First name *" at bounding box center [414, 316] width 186 height 24
type input "[PERSON_NAME]"
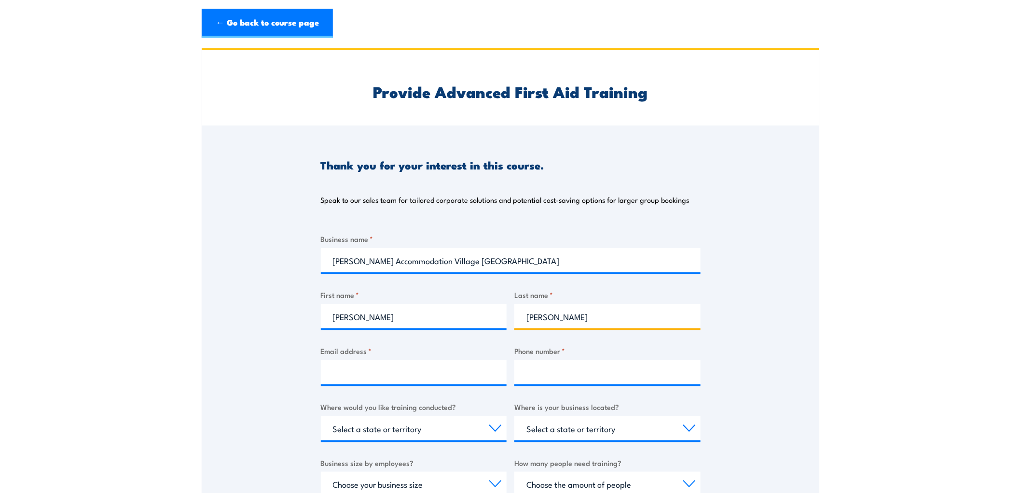
type input "[PERSON_NAME]"
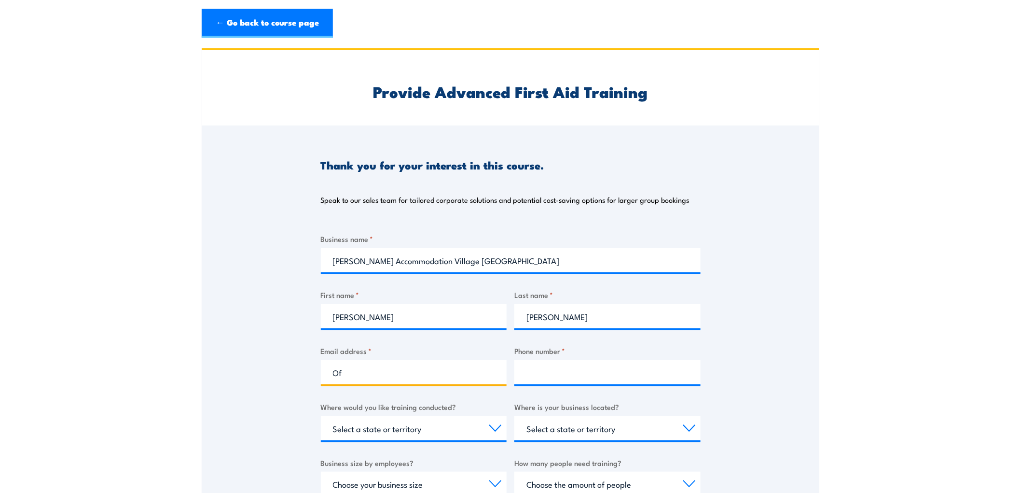
type input "O"
type input "[PERSON_NAME][EMAIL_ADDRESS][DOMAIN_NAME]"
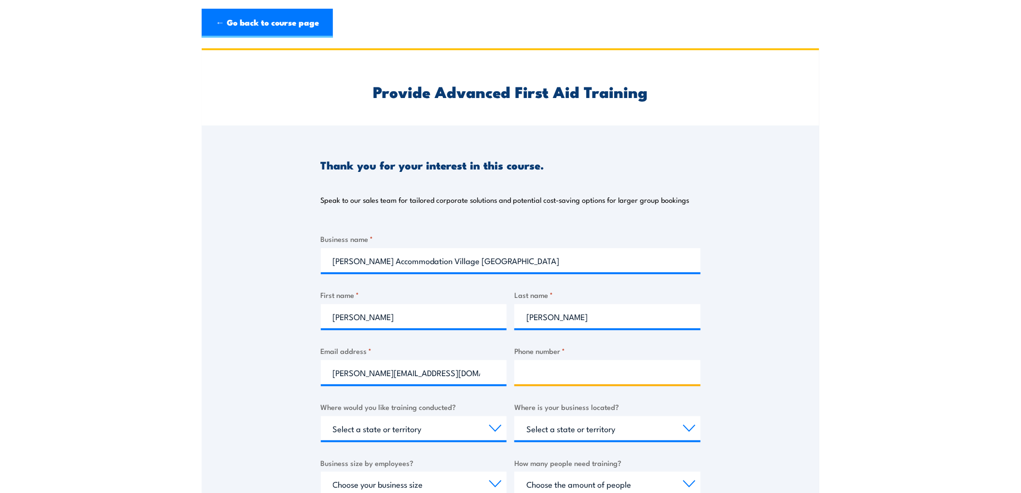
click at [568, 374] on input "Phone number *" at bounding box center [607, 372] width 186 height 24
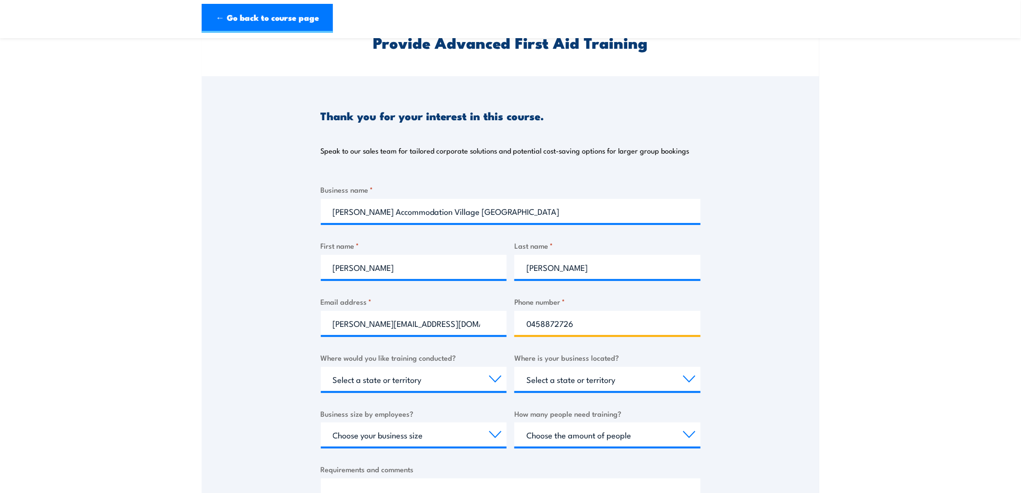
scroll to position [107, 0]
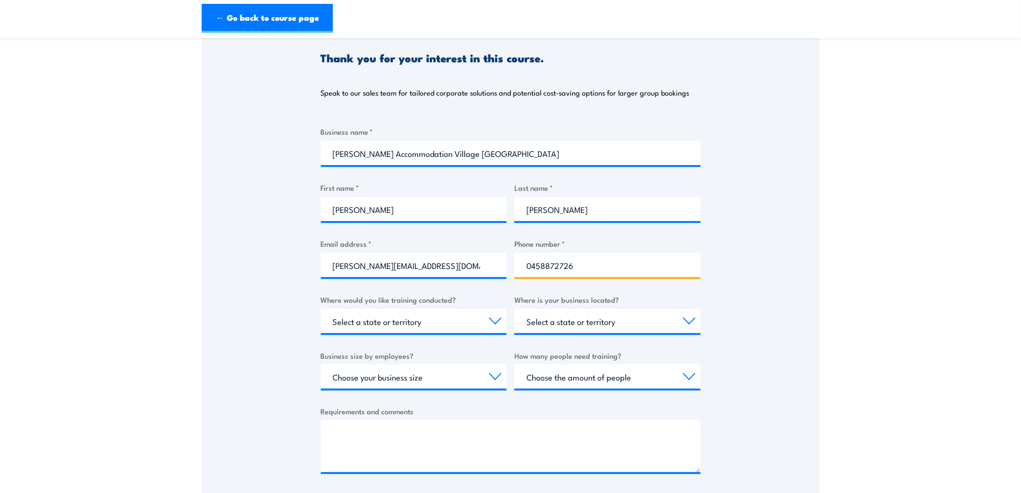
type input "0458872726"
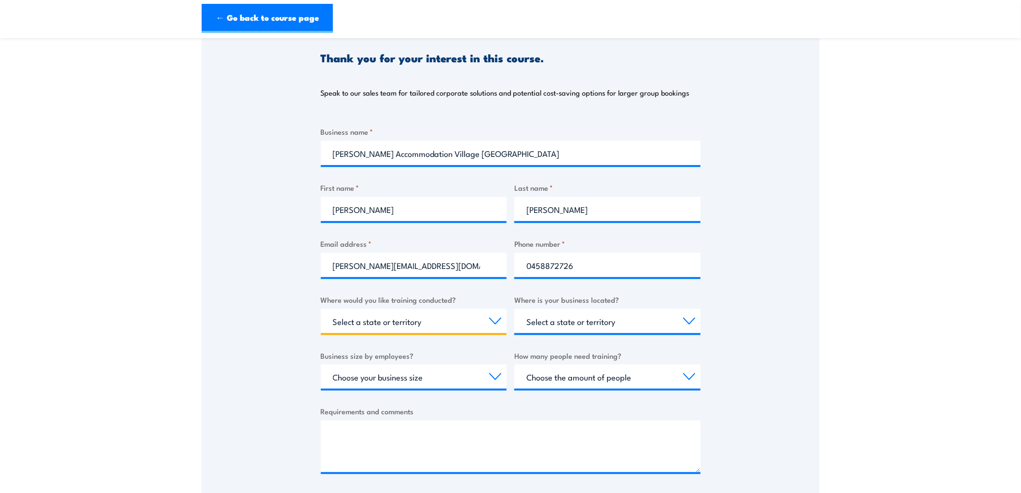
click at [495, 317] on select "Select a state or territory Nationally - multiple locations [GEOGRAPHIC_DATA] […" at bounding box center [414, 321] width 186 height 24
select select "QLD"
click at [321, 309] on select "Select a state or territory Nationally - multiple locations [GEOGRAPHIC_DATA] […" at bounding box center [414, 321] width 186 height 24
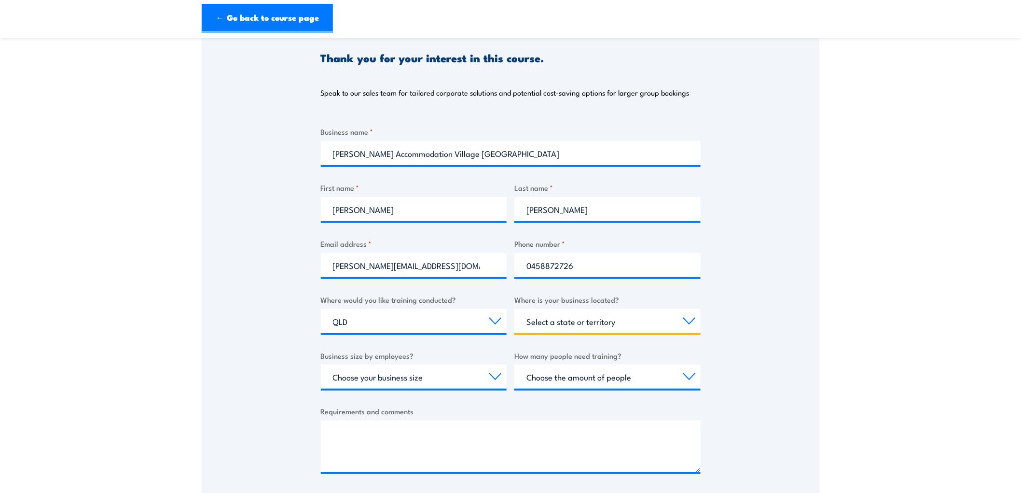
click at [690, 319] on select "Select a state or territory [GEOGRAPHIC_DATA] [GEOGRAPHIC_DATA] [GEOGRAPHIC_DAT…" at bounding box center [607, 321] width 186 height 24
select select "QLD"
click at [514, 309] on select "Select a state or territory [GEOGRAPHIC_DATA] [GEOGRAPHIC_DATA] [GEOGRAPHIC_DAT…" at bounding box center [607, 321] width 186 height 24
click at [494, 376] on select "Choose your business size 1 to 19 20 to 199 200+" at bounding box center [414, 376] width 186 height 24
select select "20 to 199"
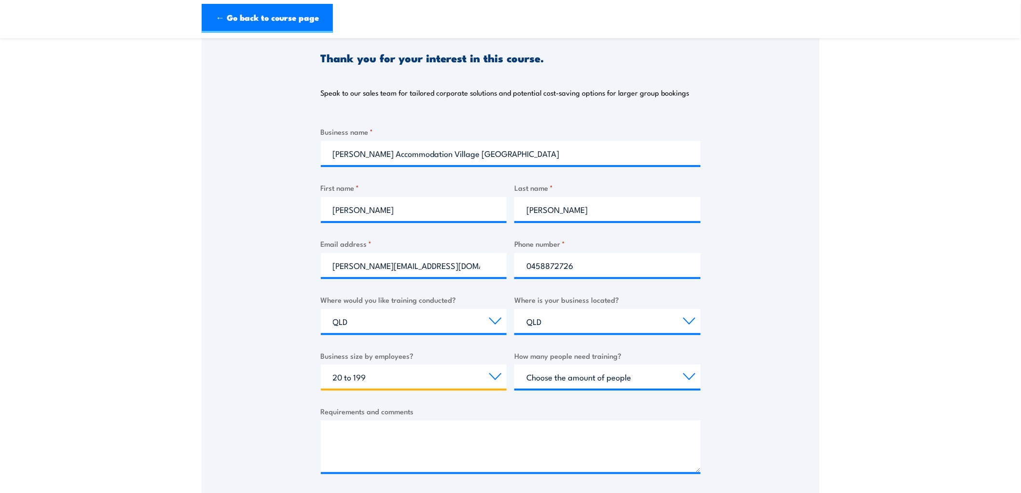
click at [321, 364] on select "Choose your business size 1 to 19 20 to 199 200+" at bounding box center [414, 376] width 186 height 24
click at [688, 378] on select "Choose the amount of people 1 to 4 5 to 19 20+" at bounding box center [607, 376] width 186 height 24
select select "1 to 4"
click at [514, 364] on select "Choose the amount of people 1 to 4 5 to 19 20+" at bounding box center [607, 376] width 186 height 24
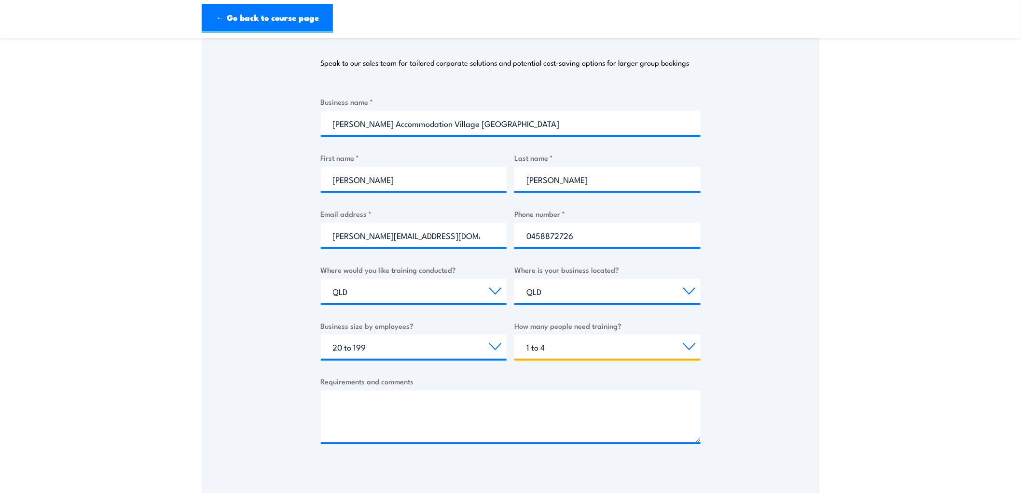
scroll to position [161, 0]
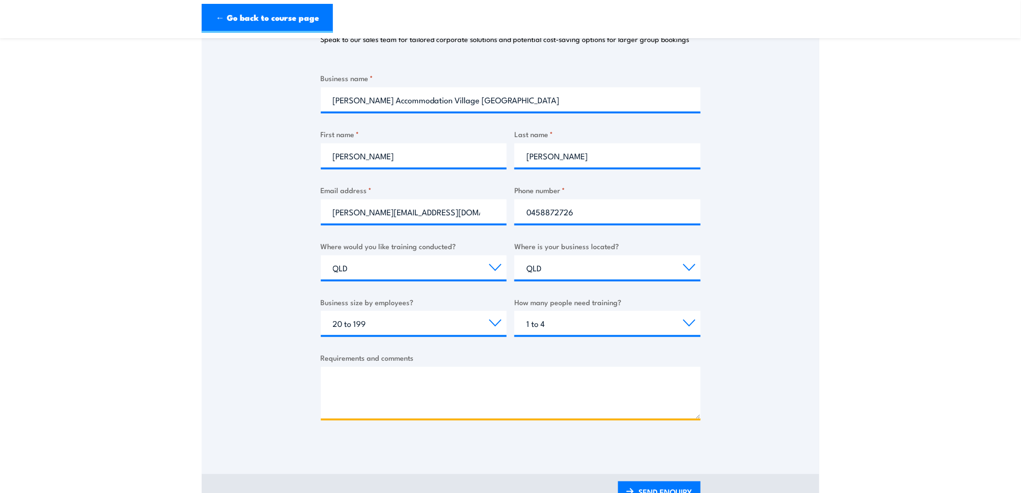
click at [415, 387] on textarea "Requirements and comments" at bounding box center [511, 393] width 380 height 52
click at [439, 380] on textarea "I need our 3 managers to" at bounding box center [511, 393] width 380 height 52
click at [437, 411] on textarea "I need our 3 managers to do the first aid course. we are FIFO so will need to d…" at bounding box center [511, 393] width 380 height 52
click at [528, 413] on textarea "I need our 3 managers to do the first aid course. we are FIFO so will need to d…" at bounding box center [511, 393] width 380 height 52
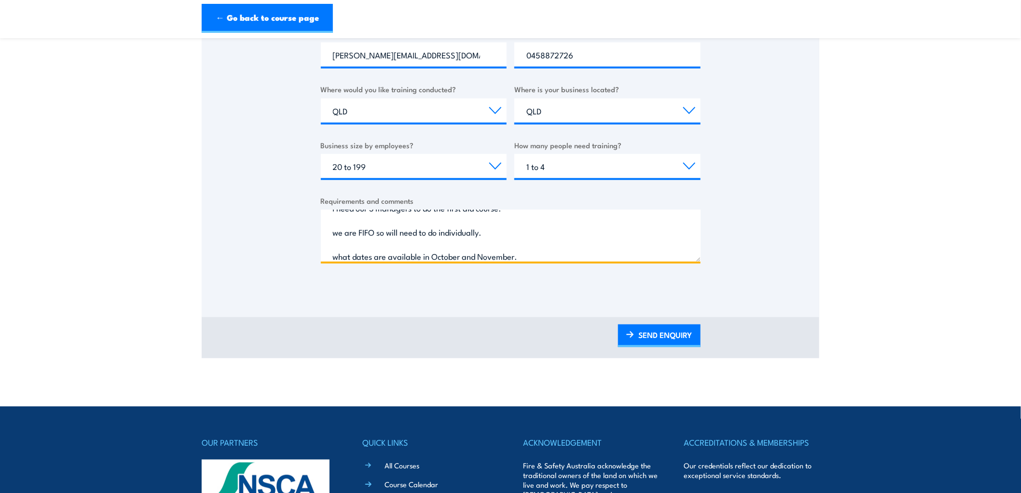
scroll to position [321, 0]
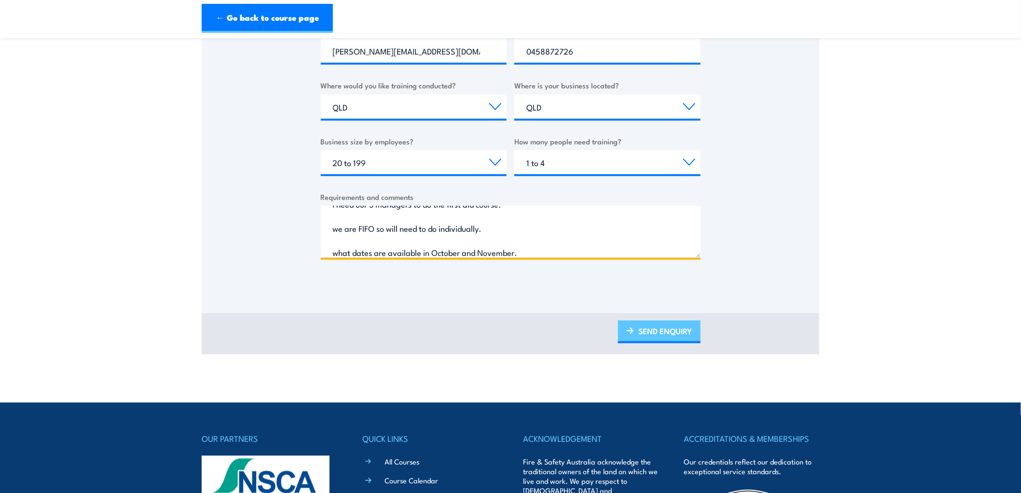
type textarea "I need our 3 managers to do the first aid course. we are FIFO so will need to d…"
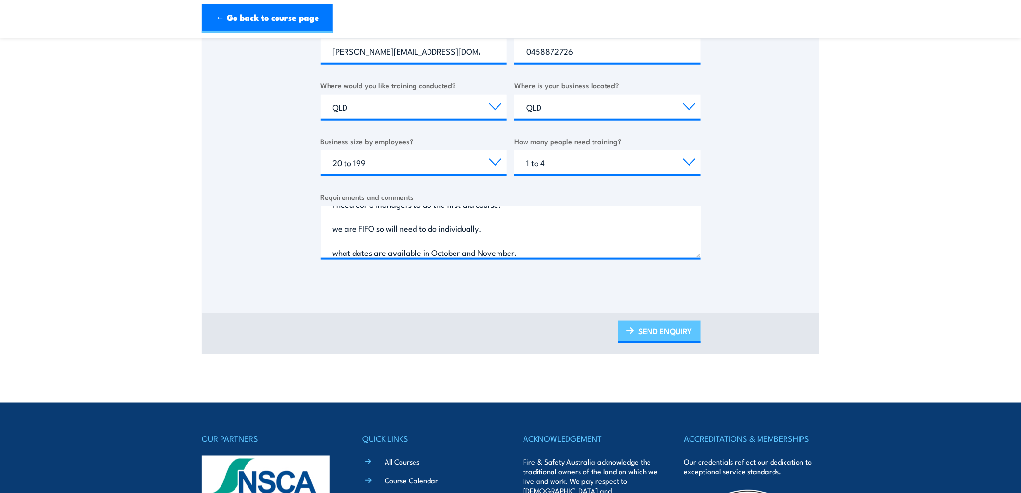
click at [661, 330] on link "SEND ENQUIRY" at bounding box center [659, 331] width 82 height 23
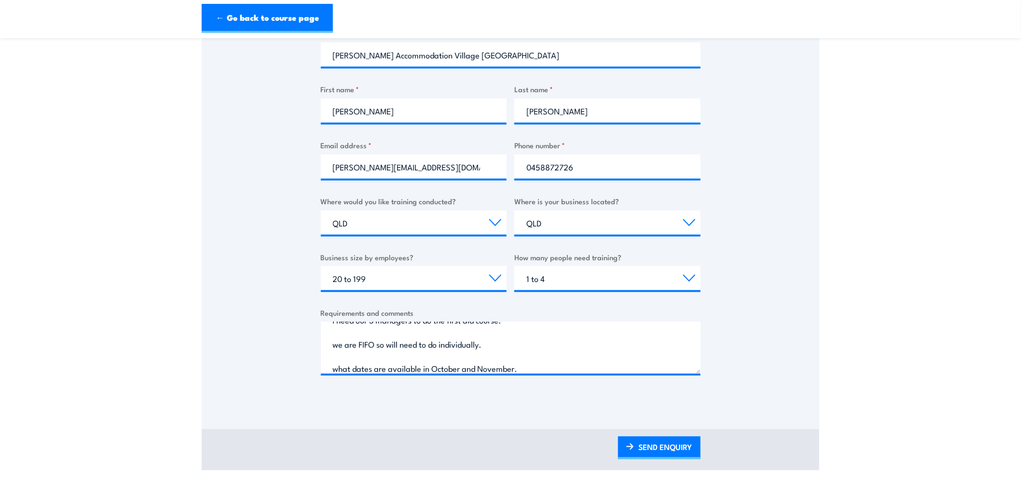
scroll to position [0, 0]
